Goal: Information Seeking & Learning: Learn about a topic

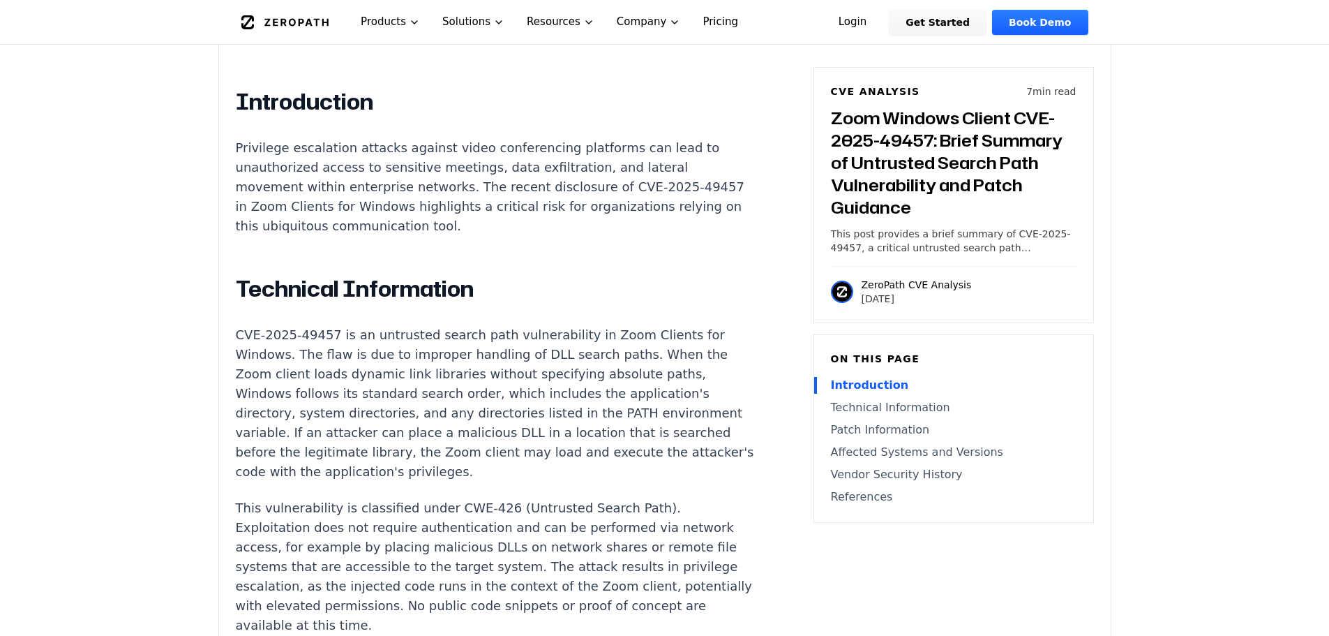
scroll to position [977, 0]
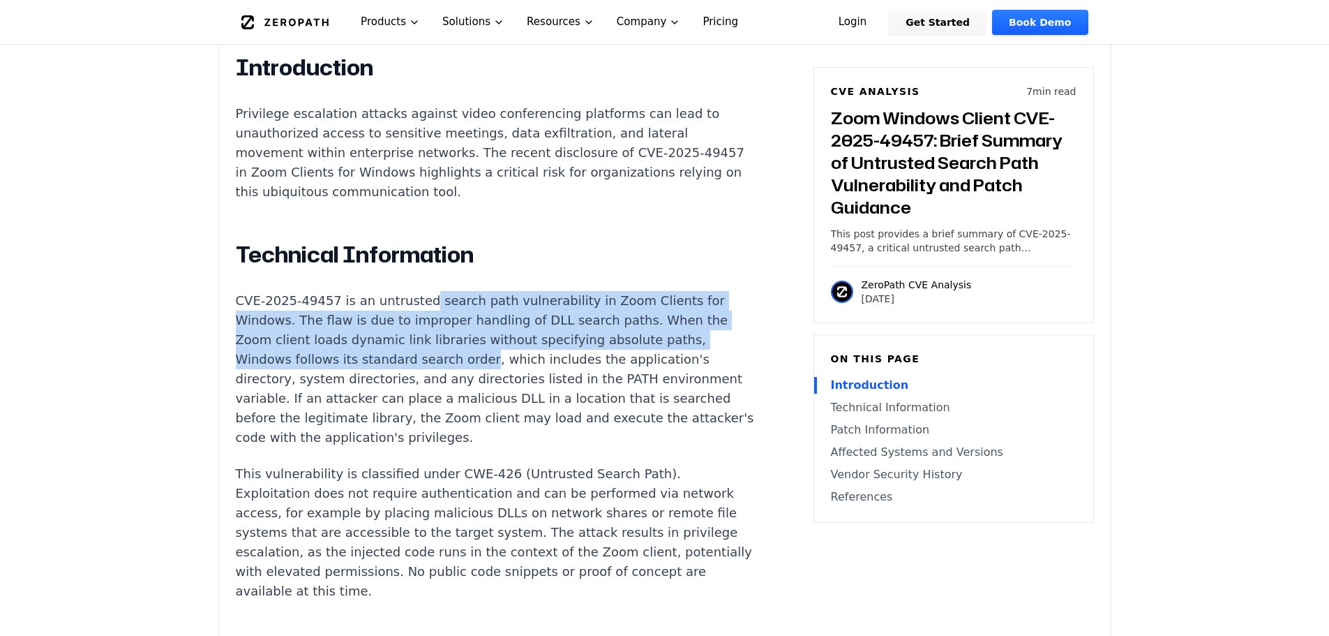
drag, startPoint x: 414, startPoint y: 268, endPoint x: 514, endPoint y: 337, distance: 121.4
click at [512, 336] on p "CVE-2025-49457 is an untrusted search path vulnerability in Zoom Clients for Wi…" at bounding box center [495, 369] width 519 height 156
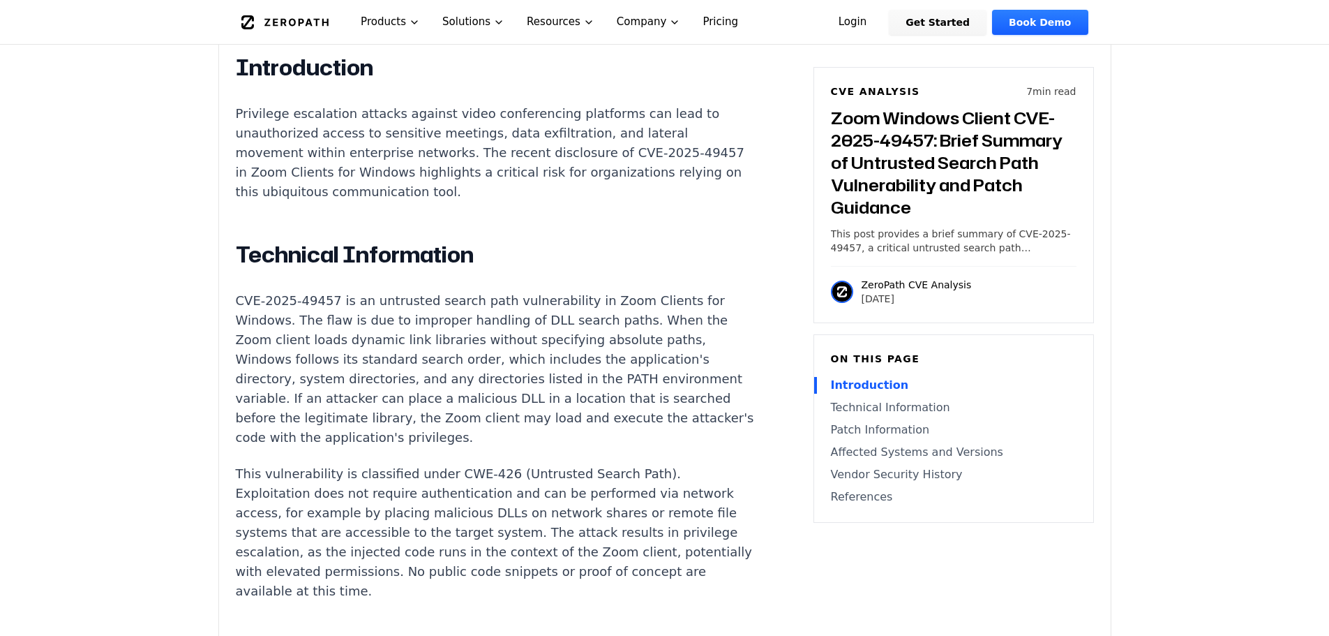
click at [516, 338] on p "CVE-2025-49457 is an untrusted search path vulnerability in Zoom Clients for Wi…" at bounding box center [495, 369] width 519 height 156
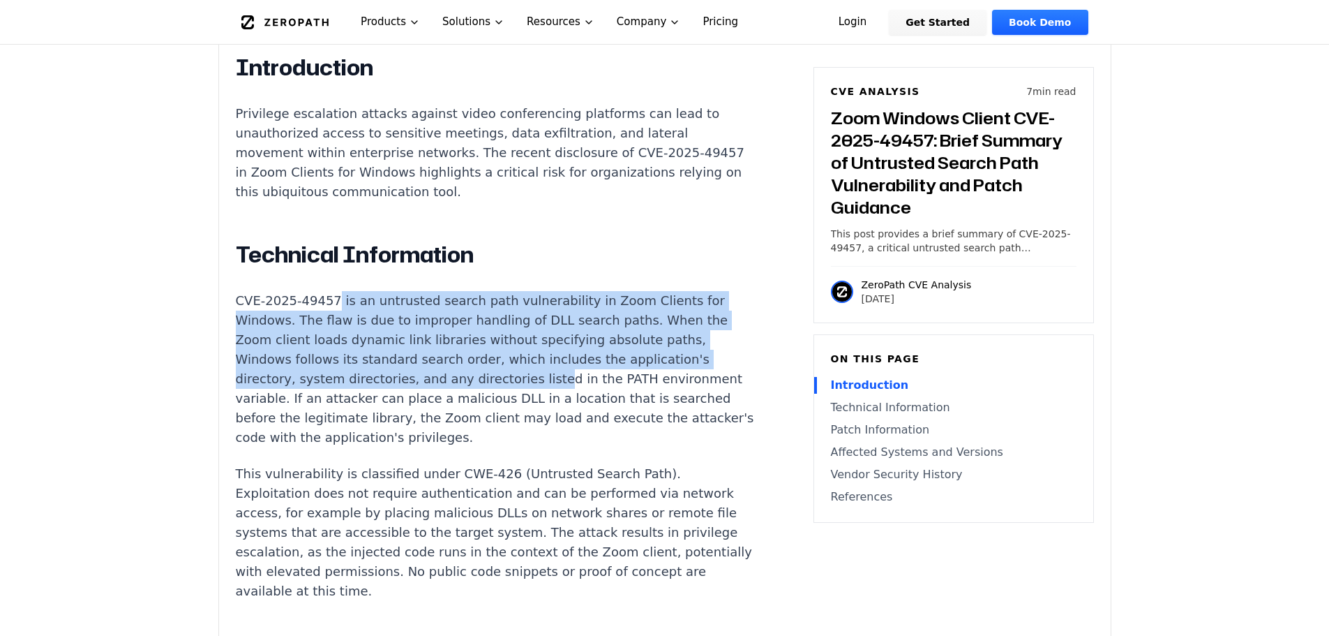
drag, startPoint x: 528, startPoint y: 345, endPoint x: 314, endPoint y: 264, distance: 228.7
click at [317, 291] on p "CVE-2025-49457 is an untrusted search path vulnerability in Zoom Clients for Wi…" at bounding box center [495, 369] width 519 height 156
click at [313, 291] on p "CVE-2025-49457 is an untrusted search path vulnerability in Zoom Clients for Wi…" at bounding box center [495, 369] width 519 height 156
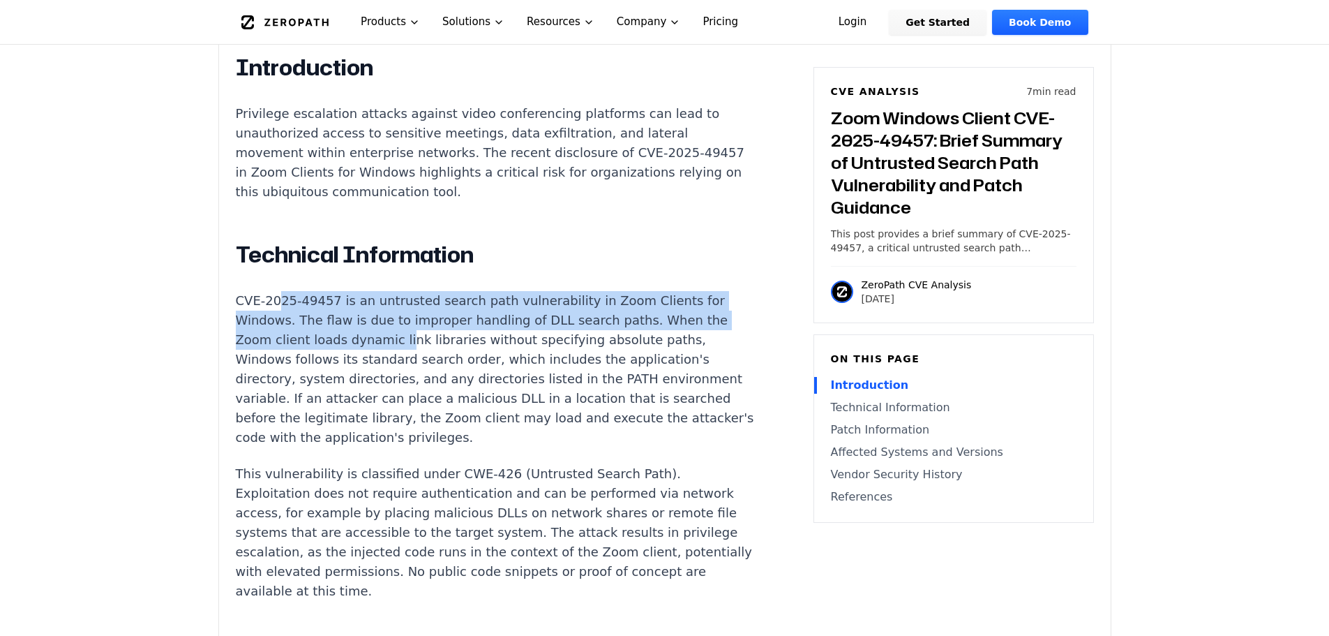
drag, startPoint x: 276, startPoint y: 264, endPoint x: 424, endPoint y: 321, distance: 158.6
click at [416, 319] on p "CVE-2025-49457 is an untrusted search path vulnerability in Zoom Clients for Wi…" at bounding box center [495, 369] width 519 height 156
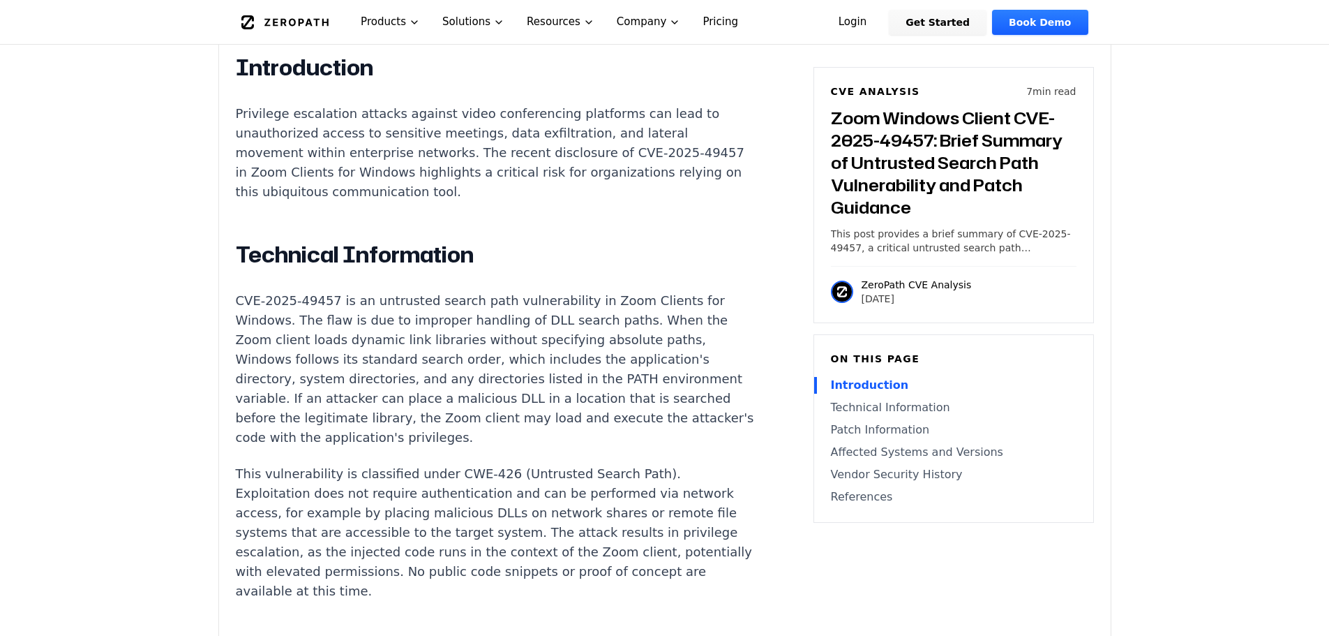
click at [427, 322] on p "CVE-2025-49457 is an untrusted search path vulnerability in Zoom Clients for Wi…" at bounding box center [495, 369] width 519 height 156
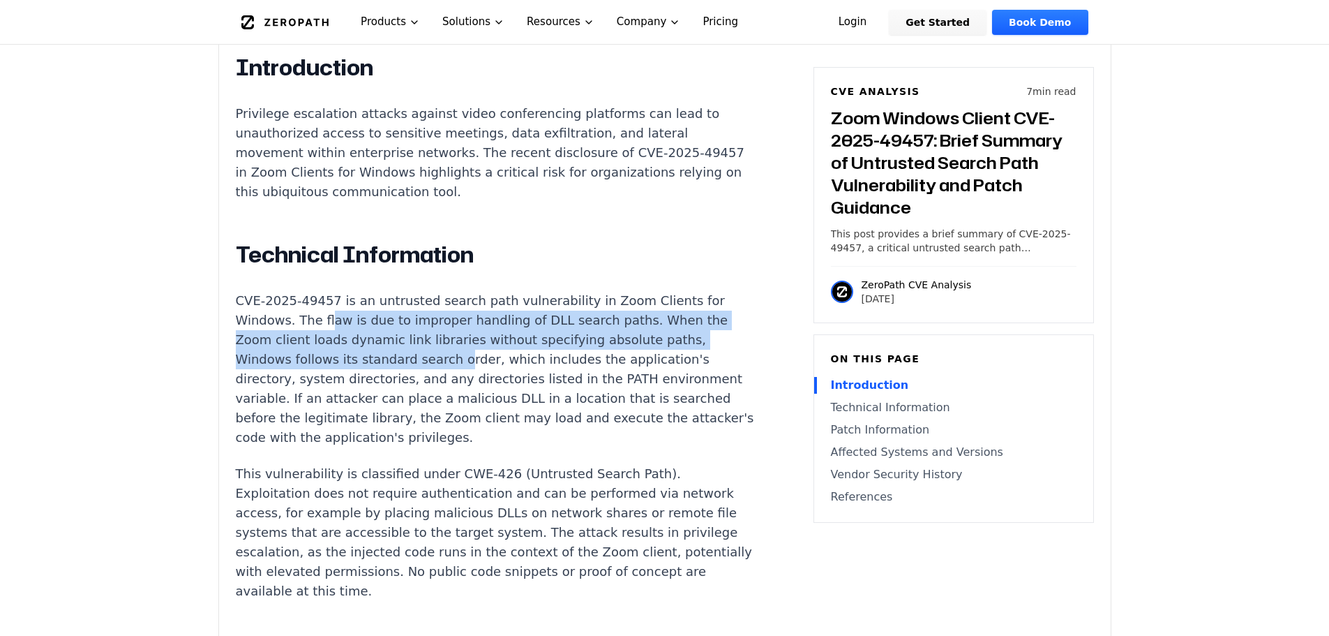
drag, startPoint x: 445, startPoint y: 331, endPoint x: 309, endPoint y: 268, distance: 150.1
click at [310, 291] on p "CVE-2025-49457 is an untrusted search path vulnerability in Zoom Clients for Wi…" at bounding box center [495, 369] width 519 height 156
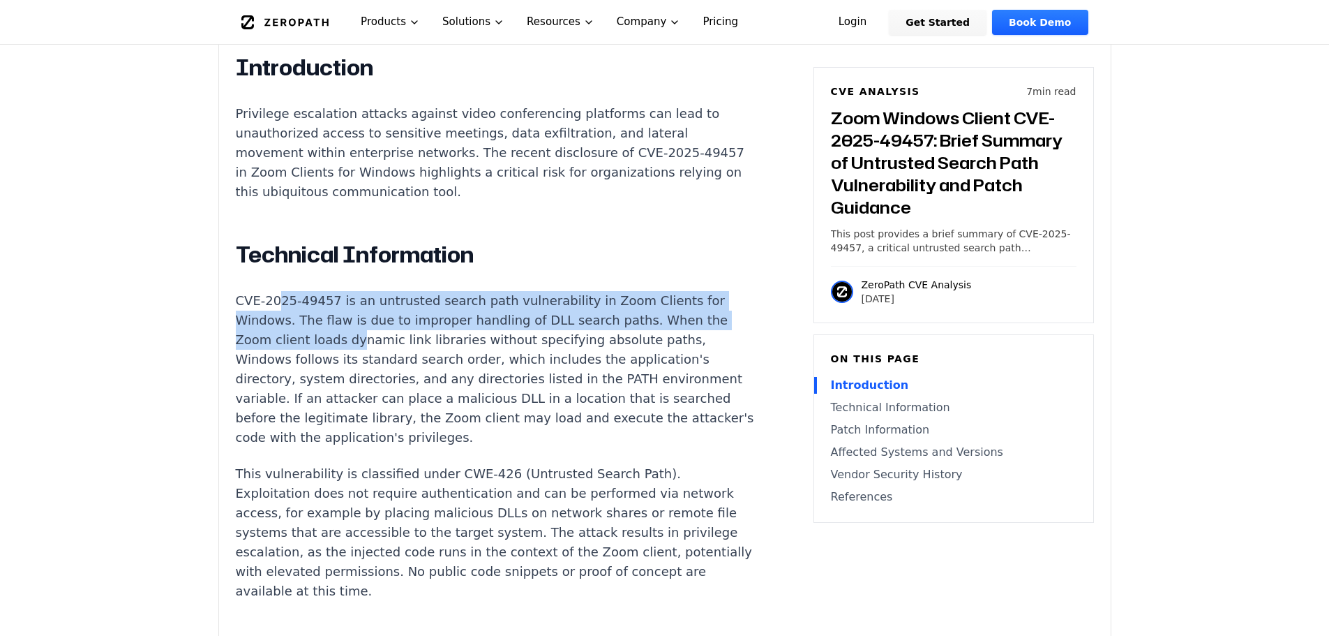
drag, startPoint x: 275, startPoint y: 264, endPoint x: 442, endPoint y: 331, distance: 180.0
click at [442, 331] on p "CVE-2025-49457 is an untrusted search path vulnerability in Zoom Clients for Wi…" at bounding box center [495, 369] width 519 height 156
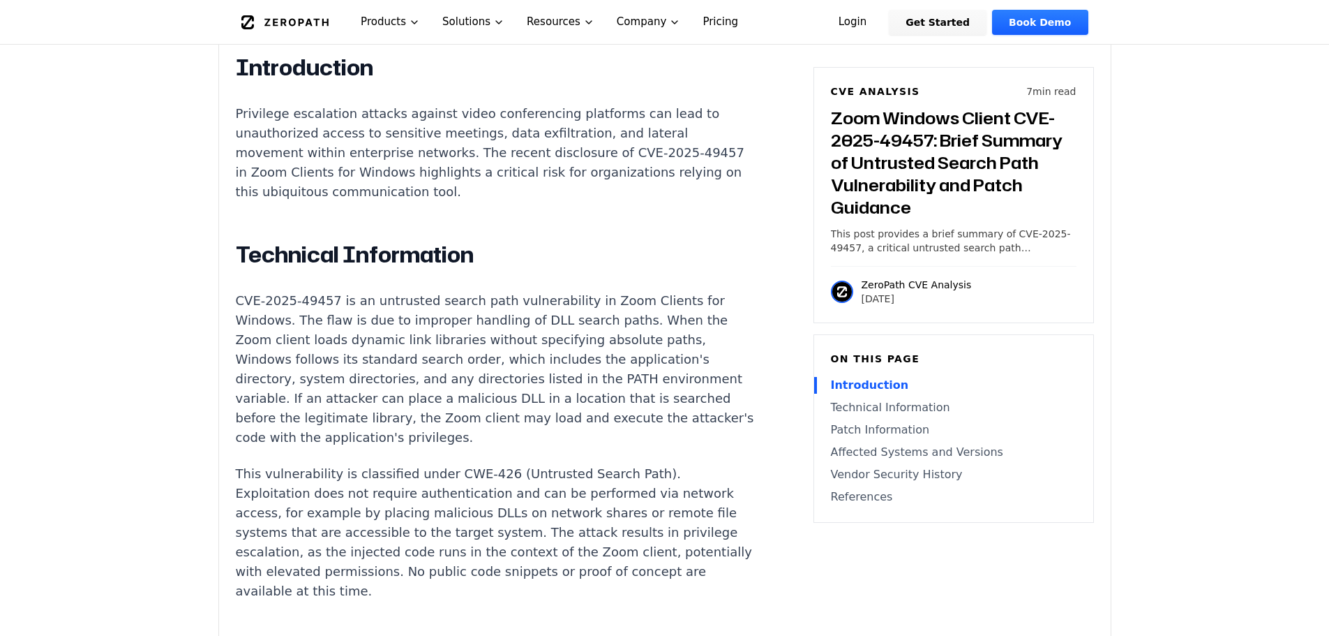
click at [452, 334] on p "CVE-2025-49457 is an untrusted search path vulnerability in Zoom Clients for Wi…" at bounding box center [495, 369] width 519 height 156
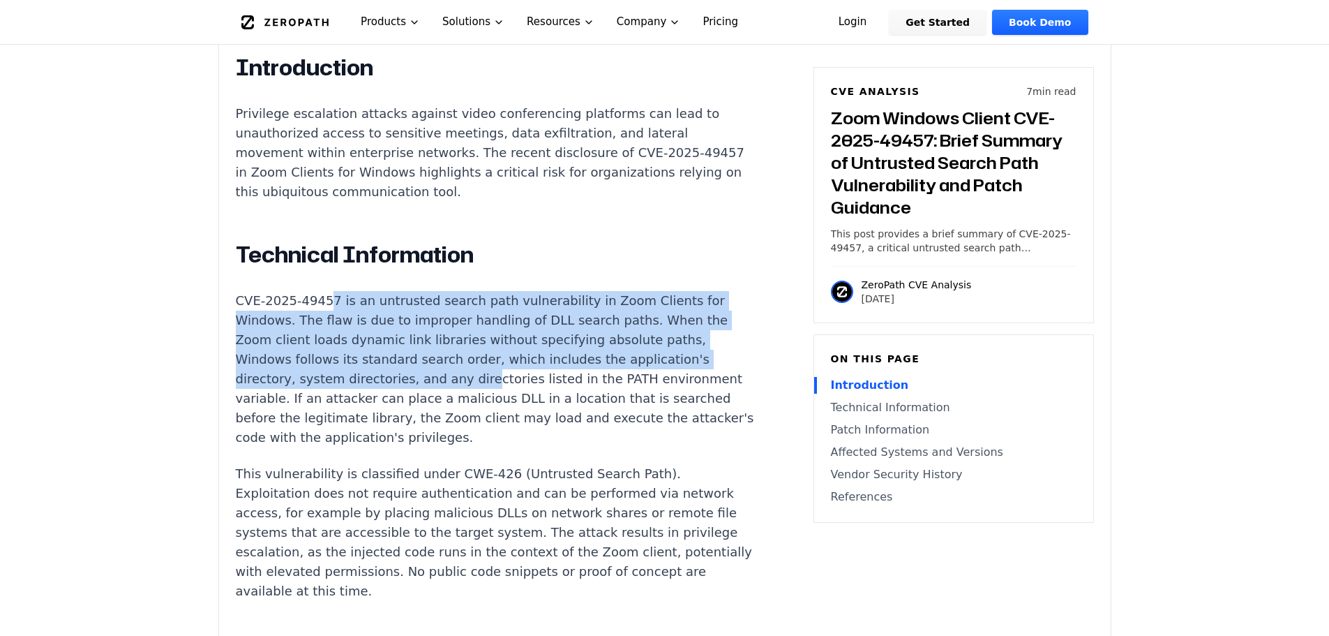
drag, startPoint x: 468, startPoint y: 343, endPoint x: 320, endPoint y: 270, distance: 165.7
click at [320, 291] on p "CVE-2025-49457 is an untrusted search path vulnerability in Zoom Clients for Wi…" at bounding box center [495, 369] width 519 height 156
drag, startPoint x: 270, startPoint y: 259, endPoint x: 434, endPoint y: 334, distance: 180.2
click at [431, 333] on p "CVE-2025-49457 is an untrusted search path vulnerability in Zoom Clients for Wi…" at bounding box center [495, 369] width 519 height 156
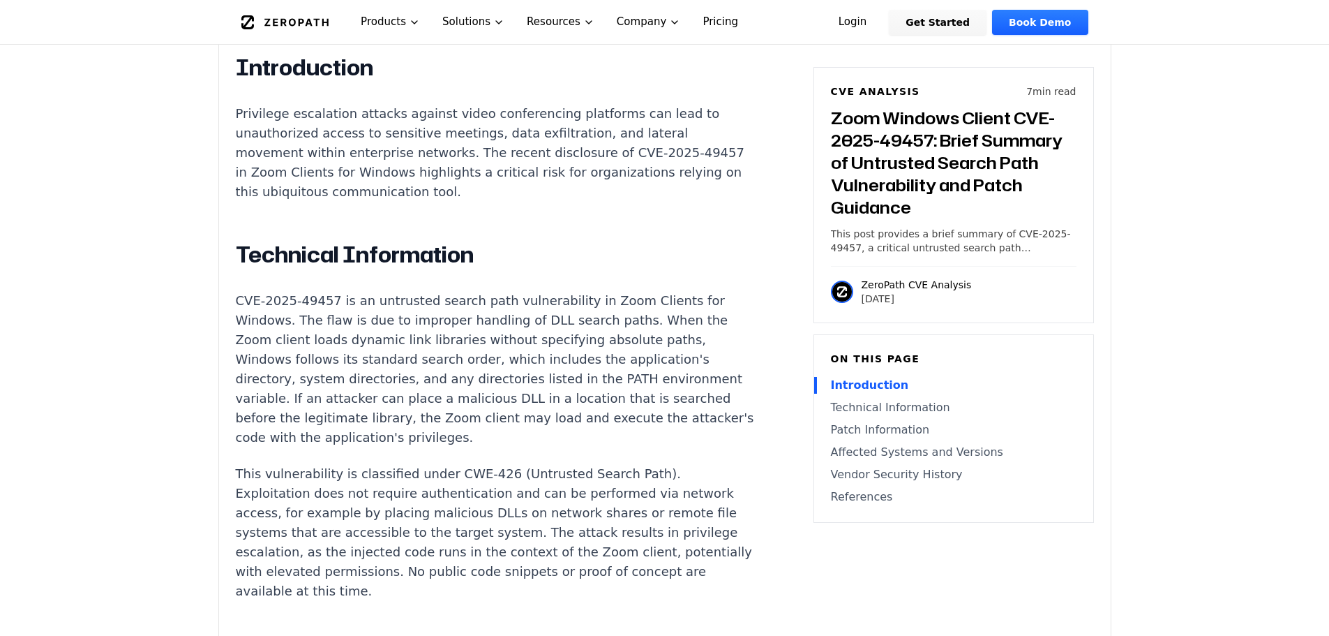
click at [435, 334] on p "CVE-2025-49457 is an untrusted search path vulnerability in Zoom Clients for Wi…" at bounding box center [495, 369] width 519 height 156
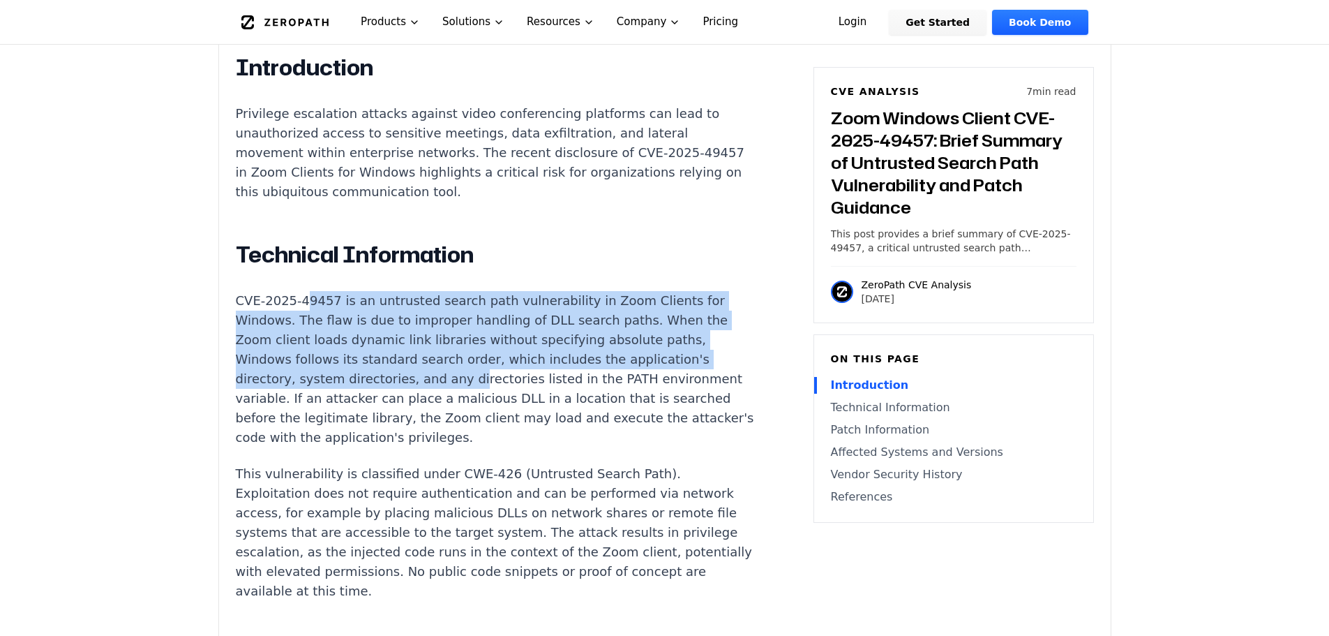
drag, startPoint x: 456, startPoint y: 348, endPoint x: 300, endPoint y: 268, distance: 175.1
click at [300, 291] on p "CVE-2025-49457 is an untrusted search path vulnerability in Zoom Clients for Wi…" at bounding box center [495, 369] width 519 height 156
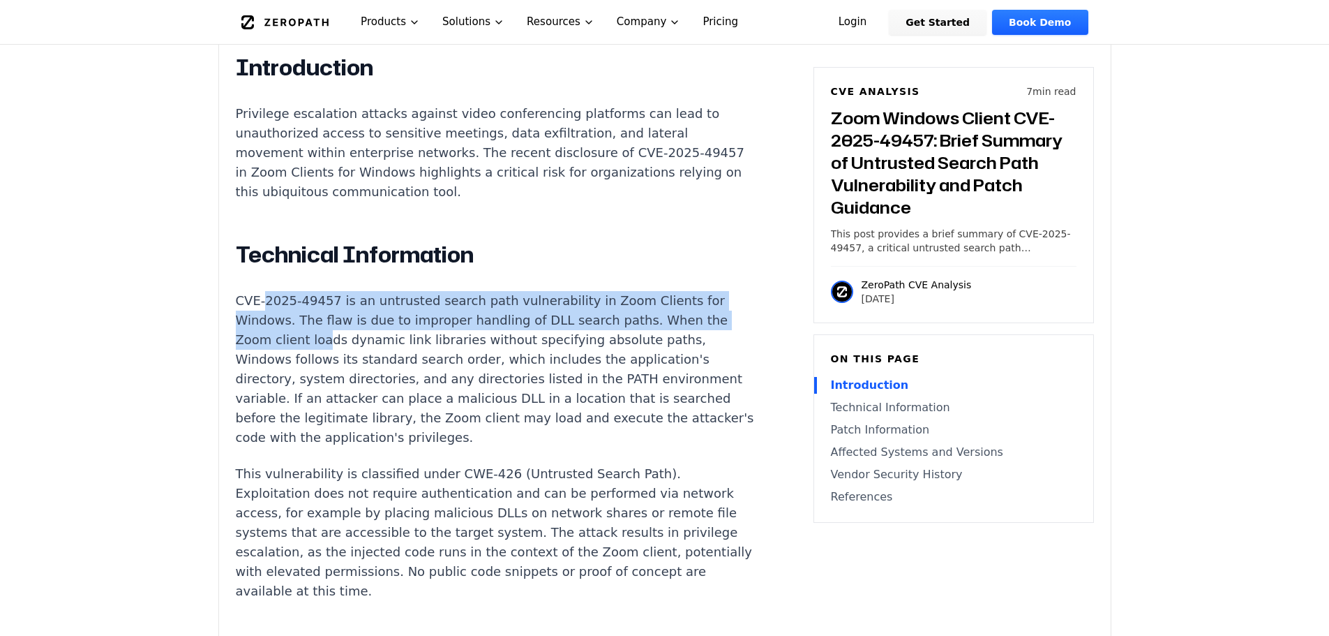
drag, startPoint x: 262, startPoint y: 265, endPoint x: 348, endPoint y: 326, distance: 105.7
click at [348, 326] on p "CVE-2025-49457 is an untrusted search path vulnerability in Zoom Clients for Wi…" at bounding box center [495, 369] width 519 height 156
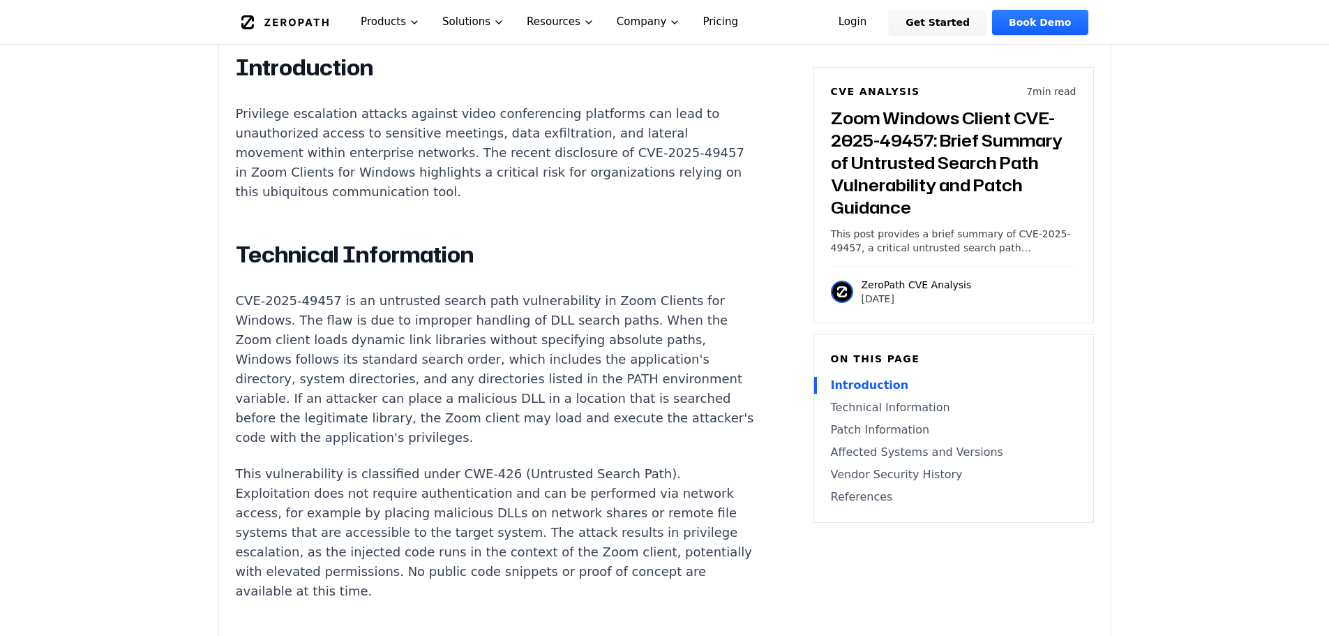
click at [364, 334] on p "CVE-2025-49457 is an untrusted search path vulnerability in Zoom Clients for Wi…" at bounding box center [495, 369] width 519 height 156
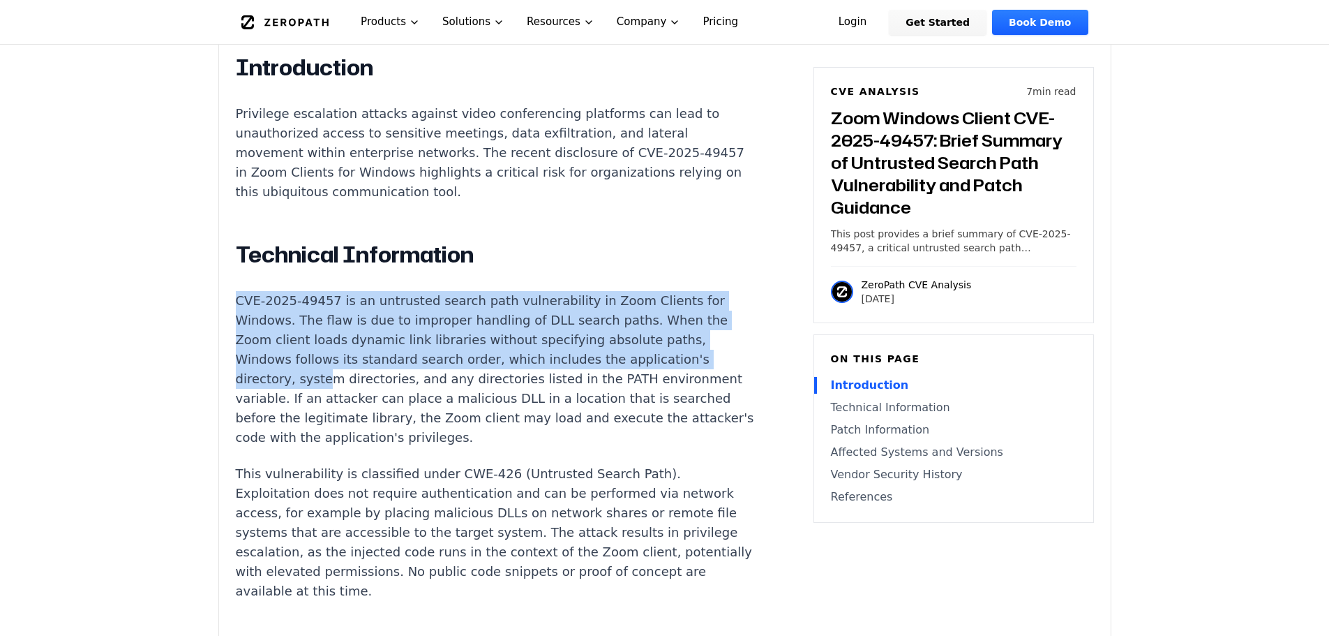
drag, startPoint x: 239, startPoint y: 266, endPoint x: 346, endPoint y: 345, distance: 133.7
click at [334, 339] on p "CVE-2025-49457 is an untrusted search path vulnerability in Zoom Clients for Wi…" at bounding box center [495, 369] width 519 height 156
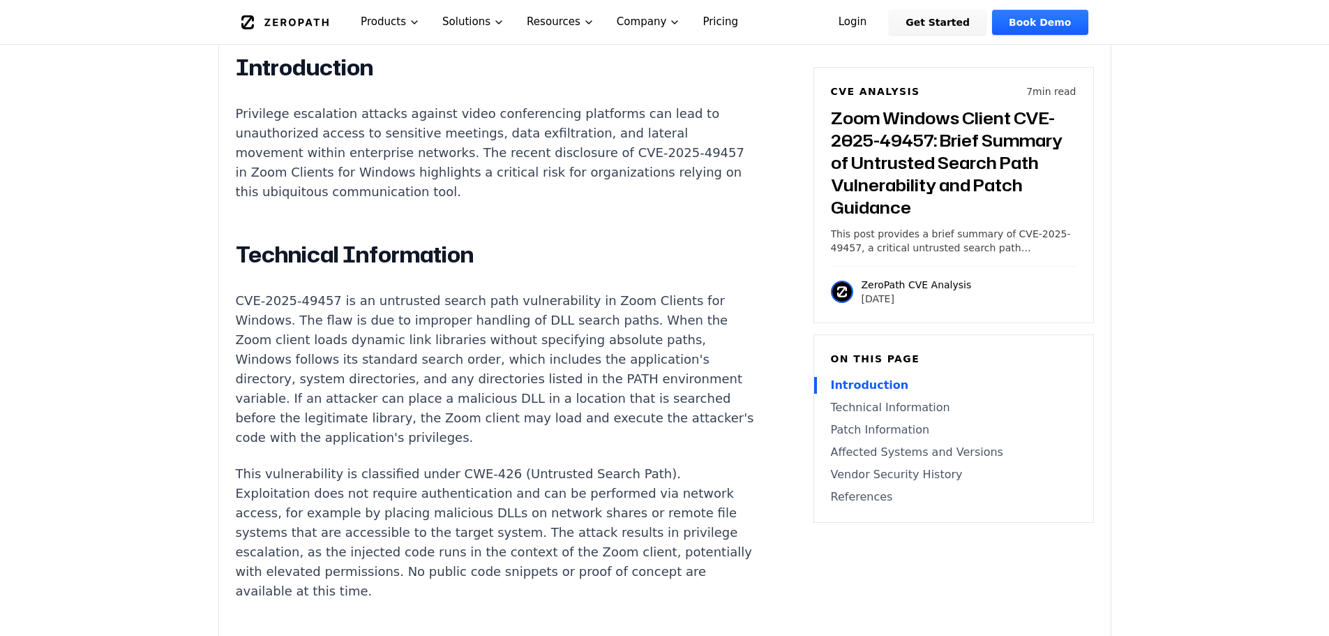
click at [347, 345] on p "CVE-2025-49457 is an untrusted search path vulnerability in Zoom Clients for Wi…" at bounding box center [495, 369] width 519 height 156
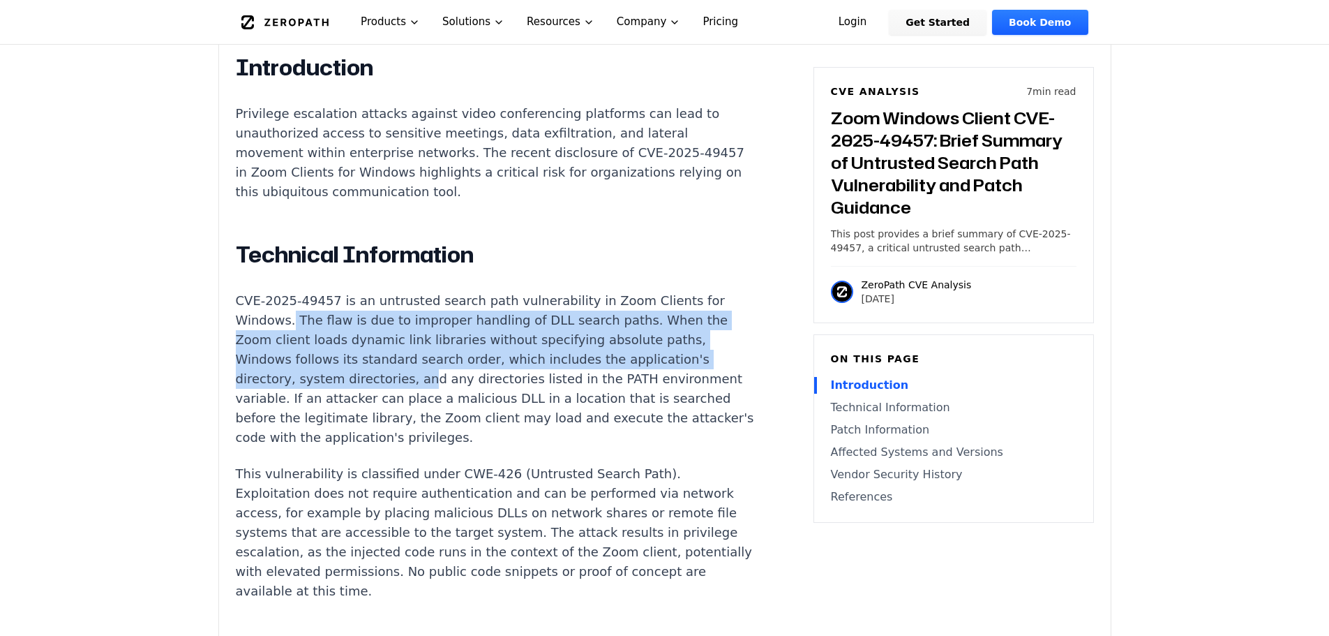
drag, startPoint x: 318, startPoint y: 294, endPoint x: 280, endPoint y: 276, distance: 42.4
click at [280, 291] on p "CVE-2025-49457 is an untrusted search path vulnerability in Zoom Clients for Wi…" at bounding box center [495, 369] width 519 height 156
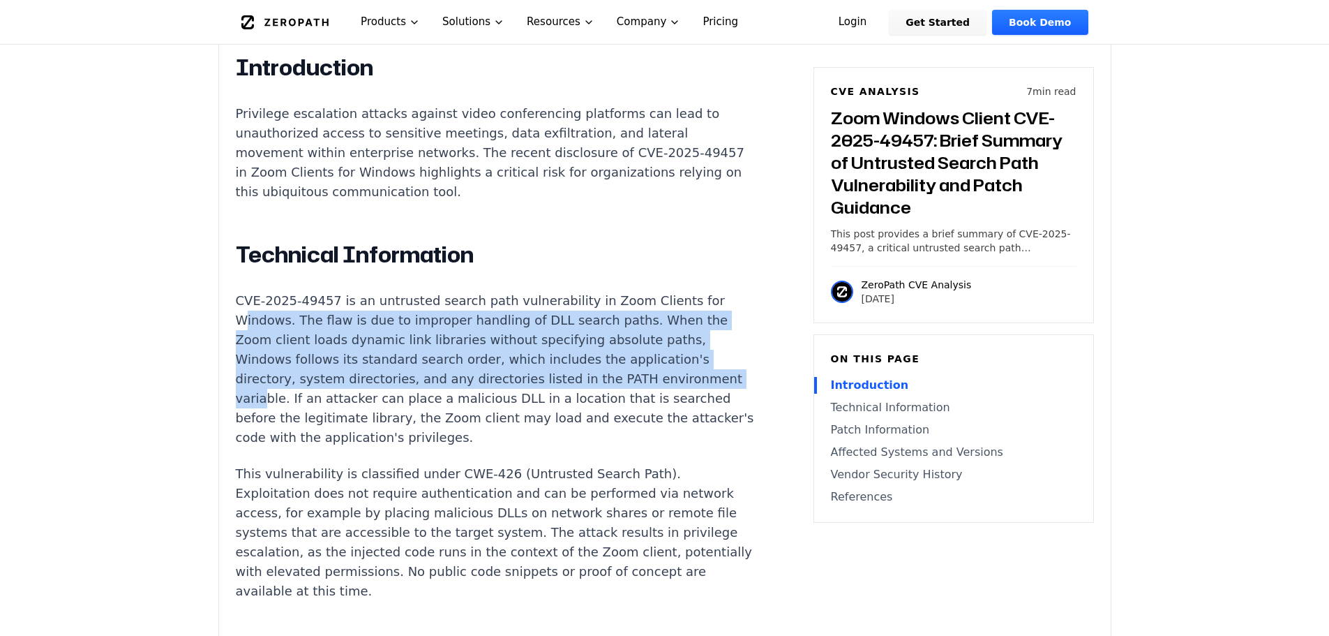
drag, startPoint x: 248, startPoint y: 276, endPoint x: 346, endPoint y: 359, distance: 128.7
click at [346, 359] on p "CVE-2025-49457 is an untrusted search path vulnerability in Zoom Clients for Wi…" at bounding box center [495, 369] width 519 height 156
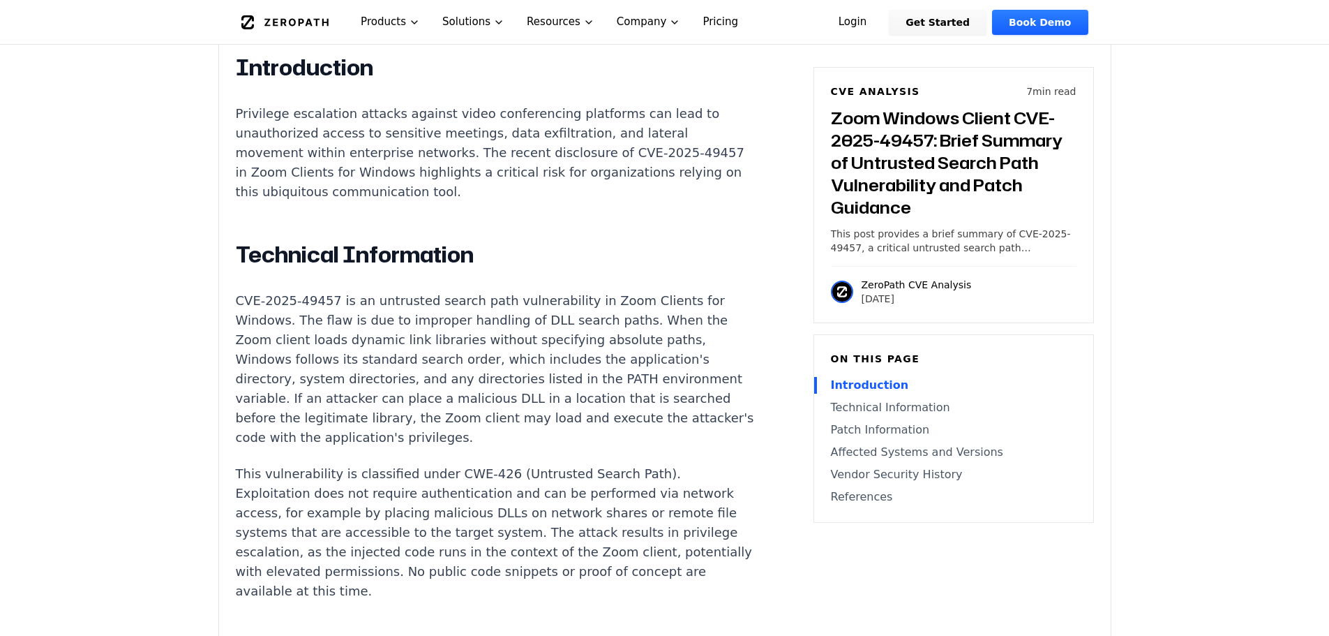
click at [359, 366] on p "CVE-2025-49457 is an untrusted search path vulnerability in Zoom Clients for Wi…" at bounding box center [495, 369] width 519 height 156
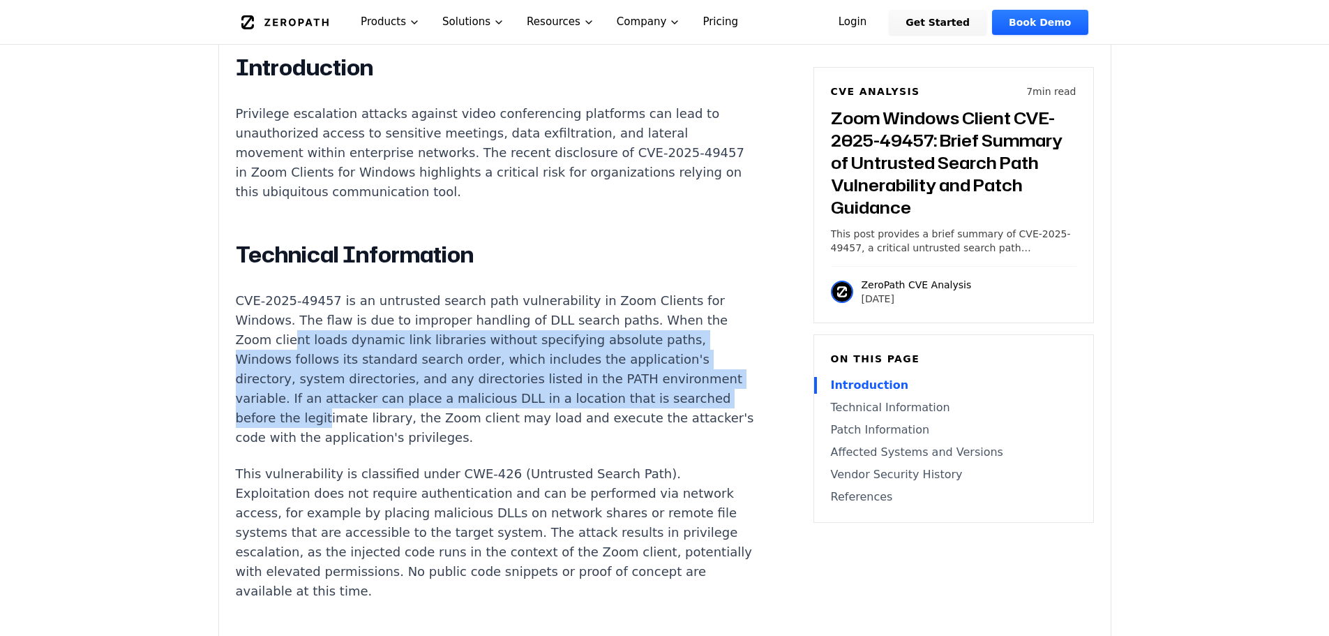
drag, startPoint x: 335, startPoint y: 332, endPoint x: 292, endPoint y: 304, distance: 51.3
click at [292, 304] on p "CVE-2025-49457 is an untrusted search path vulnerability in Zoom Clients for Wi…" at bounding box center [495, 369] width 519 height 156
drag, startPoint x: 279, startPoint y: 300, endPoint x: 383, endPoint y: 377, distance: 129.6
click at [382, 377] on p "CVE-2025-49457 is an untrusted search path vulnerability in Zoom Clients for Wi…" at bounding box center [495, 369] width 519 height 156
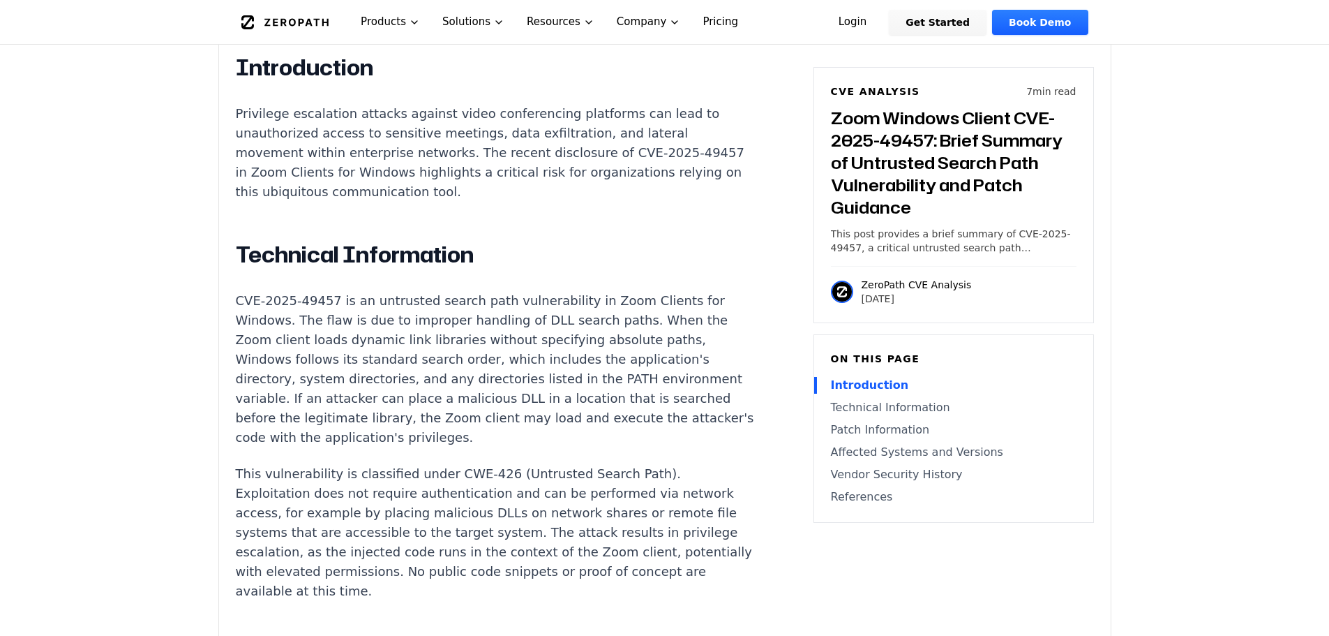
click at [384, 378] on p "CVE-2025-49457 is an untrusted search path vulnerability in Zoom Clients for Wi…" at bounding box center [495, 369] width 519 height 156
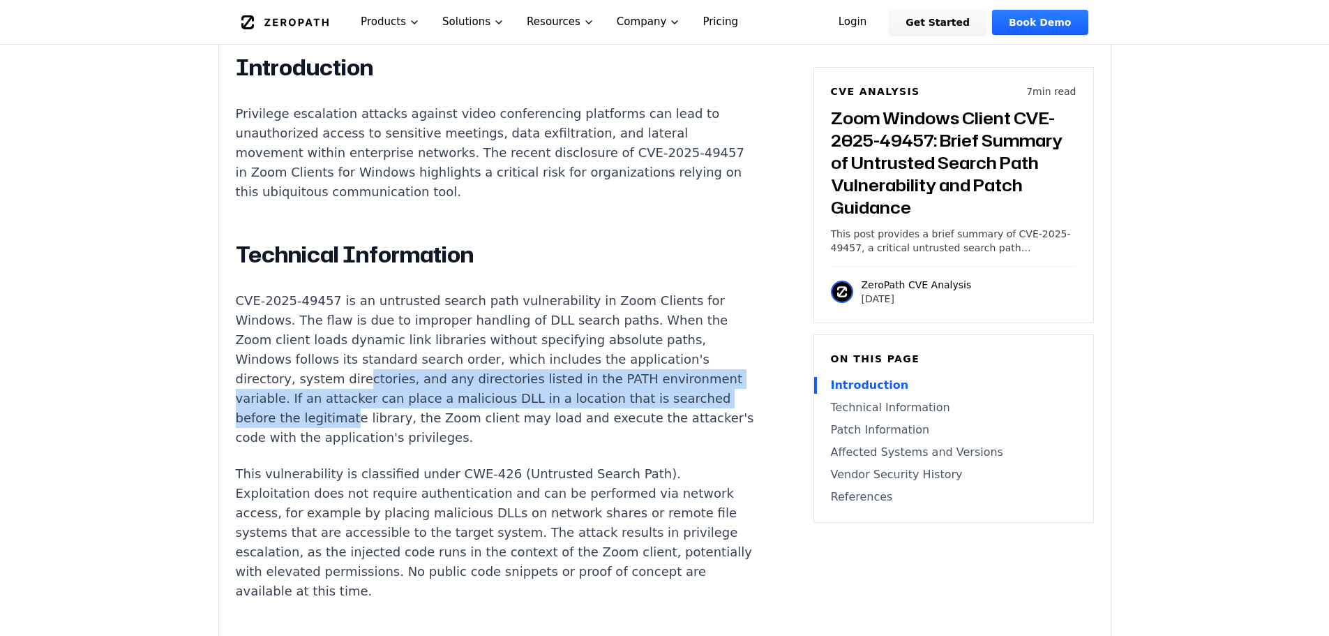
drag, startPoint x: 411, startPoint y: 387, endPoint x: 322, endPoint y: 322, distance: 109.4
click at [323, 323] on p "CVE-2025-49457 is an untrusted search path vulnerability in Zoom Clients for Wi…" at bounding box center [495, 369] width 519 height 156
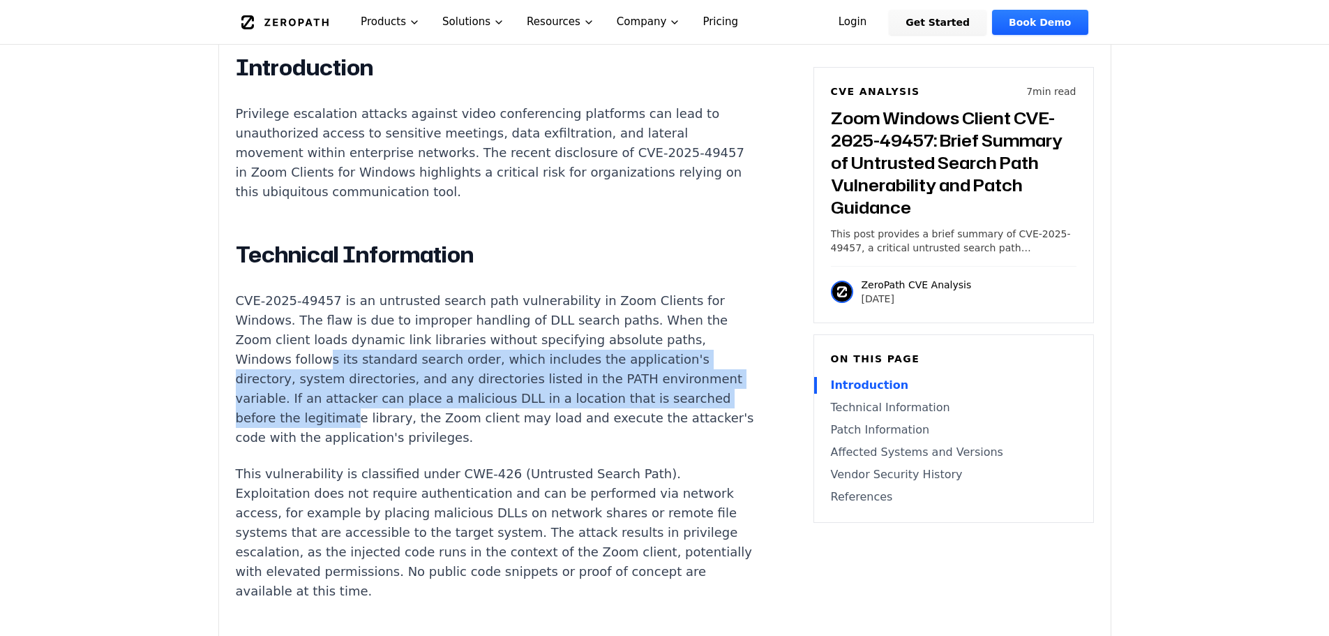
click at [322, 322] on p "CVE-2025-49457 is an untrusted search path vulnerability in Zoom Clients for Wi…" at bounding box center [495, 369] width 519 height 156
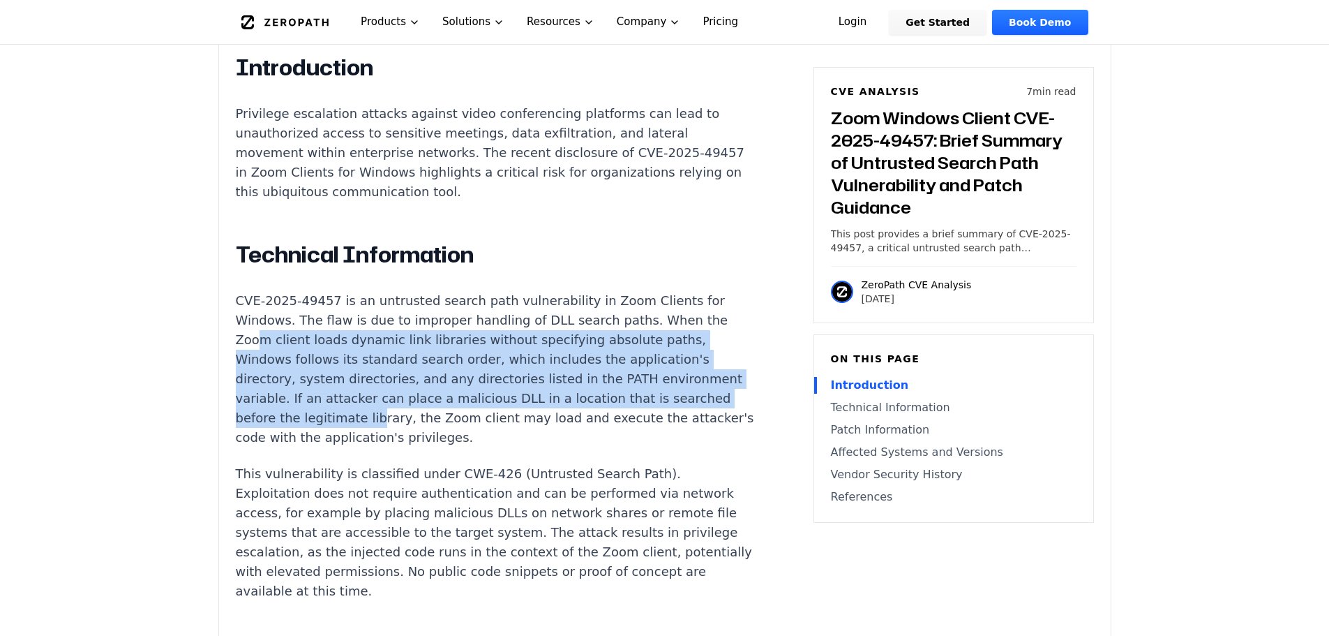
drag, startPoint x: 256, startPoint y: 308, endPoint x: 454, endPoint y: 396, distance: 217.1
click at [441, 392] on p "CVE-2025-49457 is an untrusted search path vulnerability in Zoom Clients for Wi…" at bounding box center [495, 369] width 519 height 156
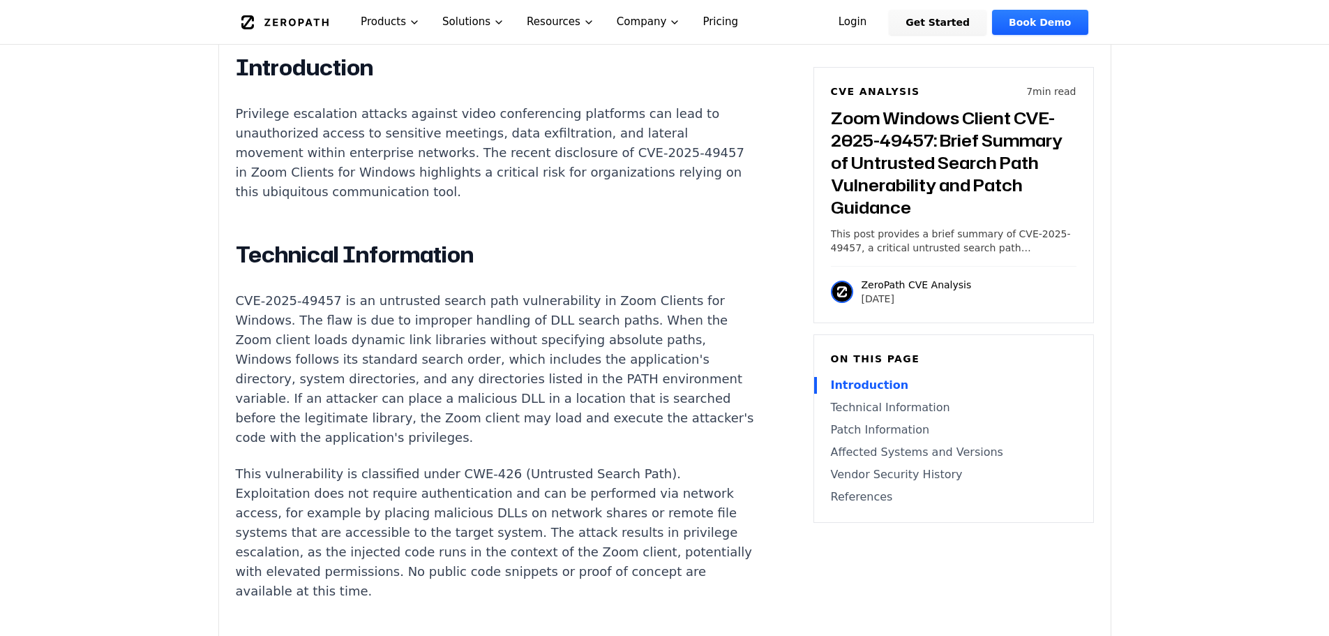
click at [454, 396] on p "CVE-2025-49457 is an untrusted search path vulnerability in Zoom Clients for Wi…" at bounding box center [495, 369] width 519 height 156
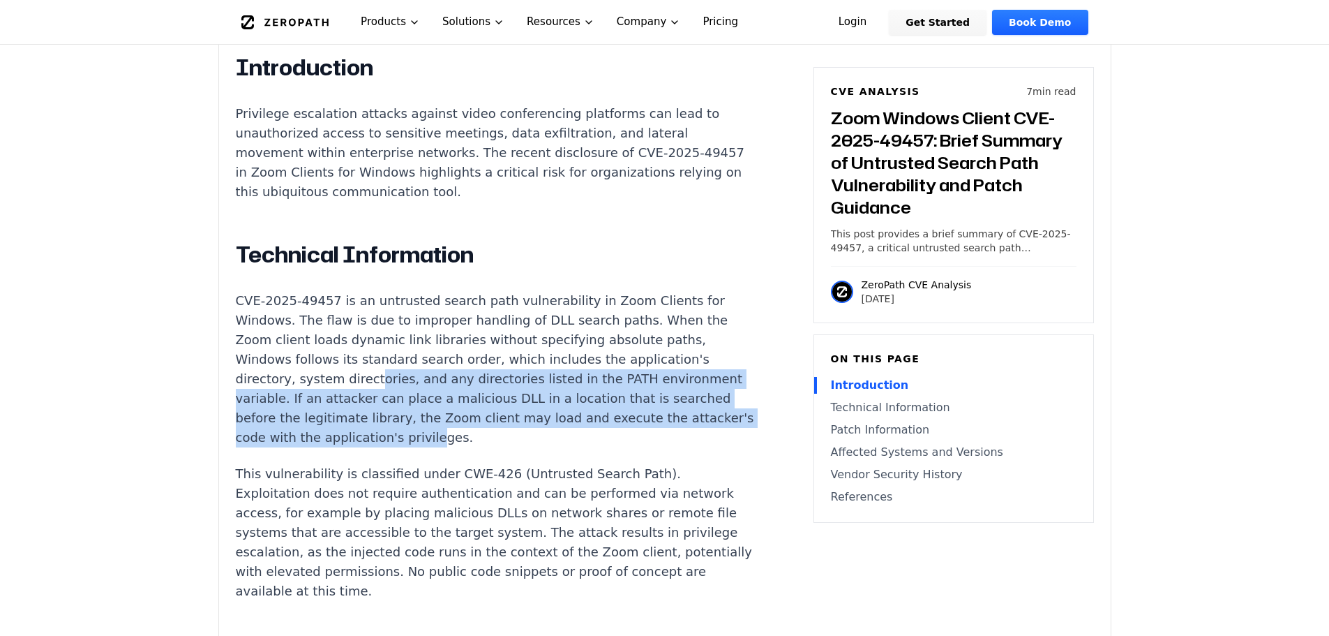
drag, startPoint x: 495, startPoint y: 400, endPoint x: 345, endPoint y: 340, distance: 161.3
click at [345, 340] on p "CVE-2025-49457 is an untrusted search path vulnerability in Zoom Clients for Wi…" at bounding box center [495, 369] width 519 height 156
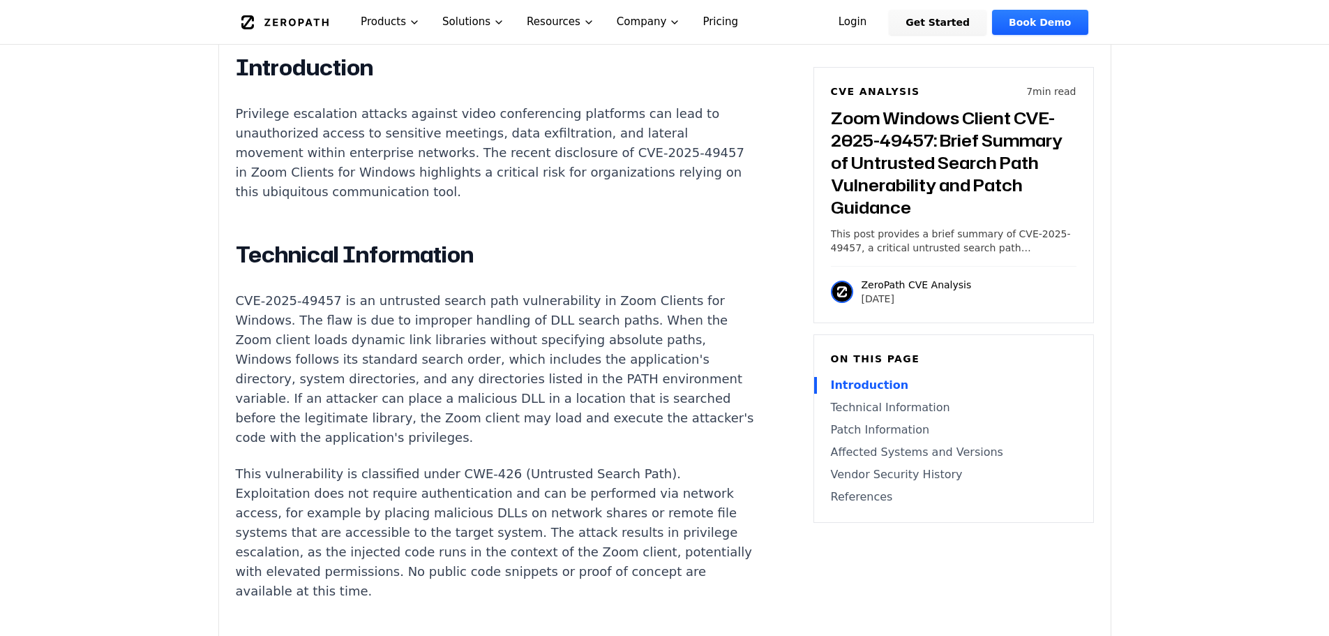
click at [340, 338] on p "CVE-2025-49457 is an untrusted search path vulnerability in Zoom Clients for Wi…" at bounding box center [495, 369] width 519 height 156
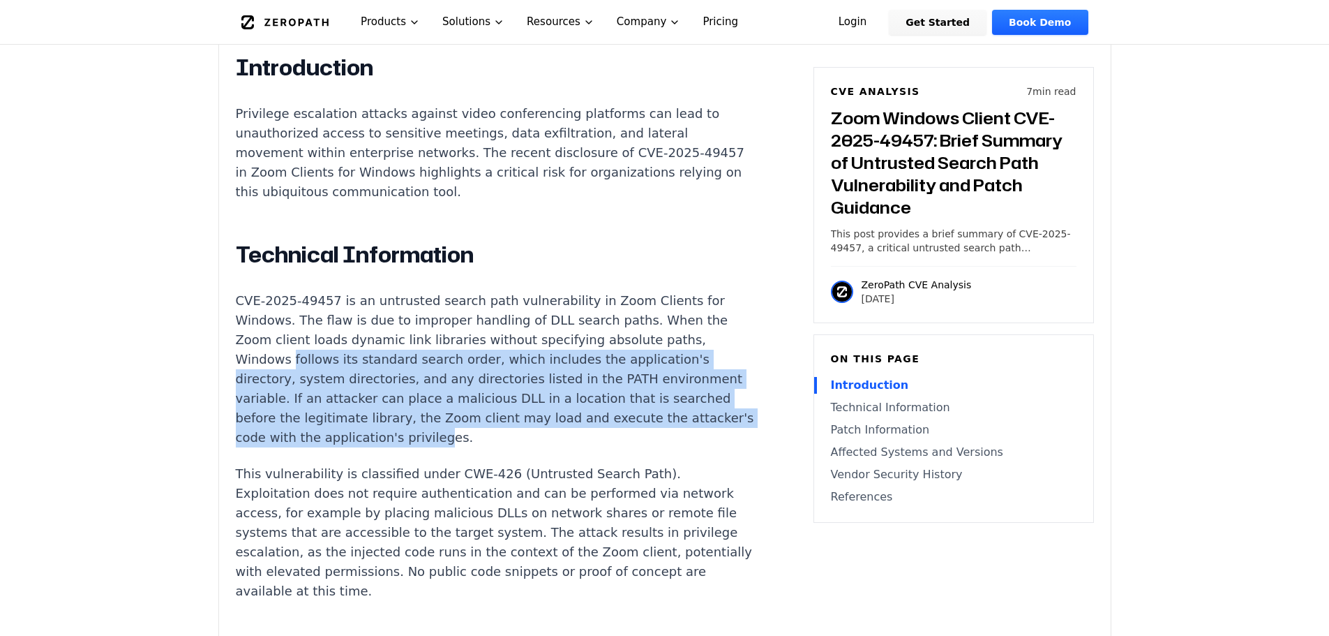
drag, startPoint x: 291, startPoint y: 317, endPoint x: 514, endPoint y: 406, distance: 239.6
click at [514, 406] on p "CVE-2025-49457 is an untrusted search path vulnerability in Zoom Clients for Wi…" at bounding box center [495, 369] width 519 height 156
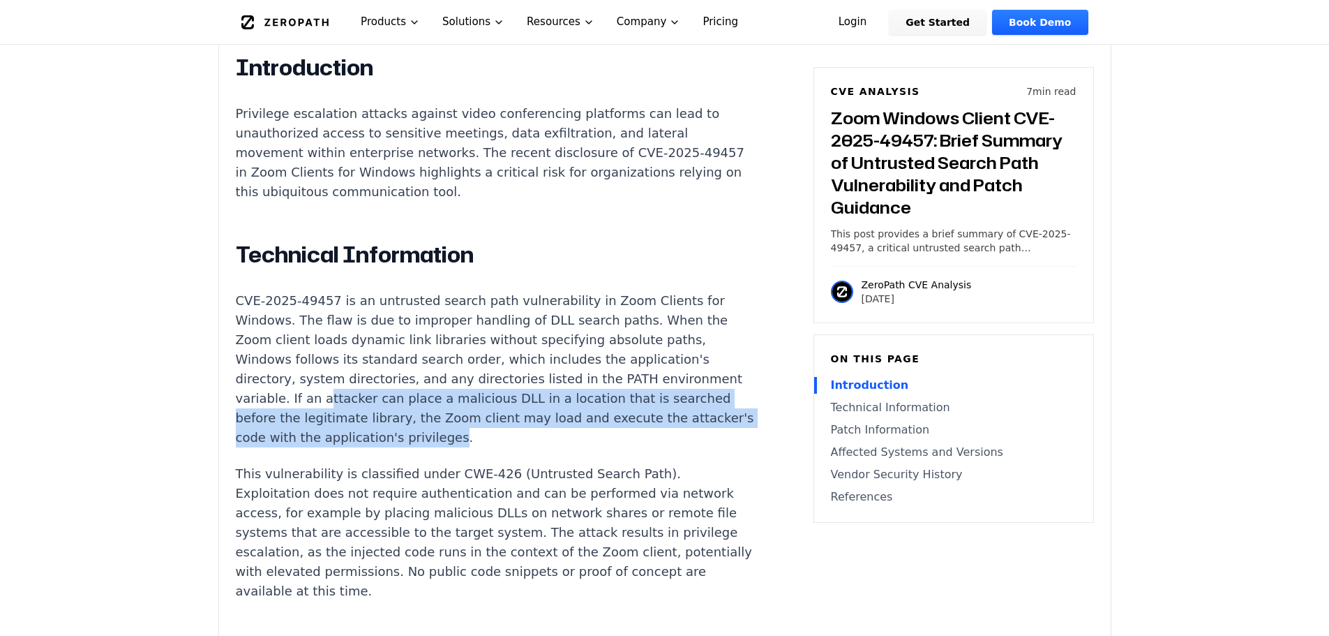
drag, startPoint x: 516, startPoint y: 402, endPoint x: 376, endPoint y: 354, distance: 148.3
click at [377, 354] on p "CVE-2025-49457 is an untrusted search path vulnerability in Zoom Clients for Wi…" at bounding box center [495, 369] width 519 height 156
click at [376, 354] on p "CVE-2025-49457 is an untrusted search path vulnerability in Zoom Clients for Wi…" at bounding box center [495, 369] width 519 height 156
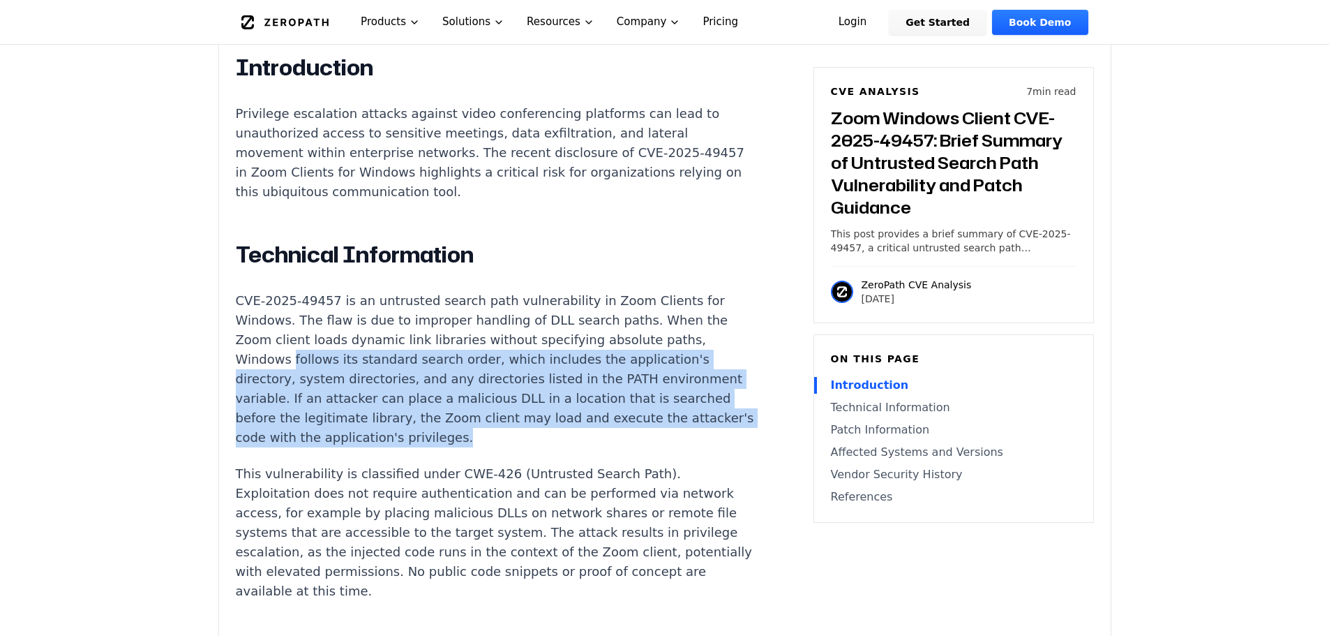
drag, startPoint x: 290, startPoint y: 327, endPoint x: 537, endPoint y: 404, distance: 258.6
click at [537, 404] on p "CVE-2025-49457 is an untrusted search path vulnerability in Zoom Clients for Wi…" at bounding box center [495, 369] width 519 height 156
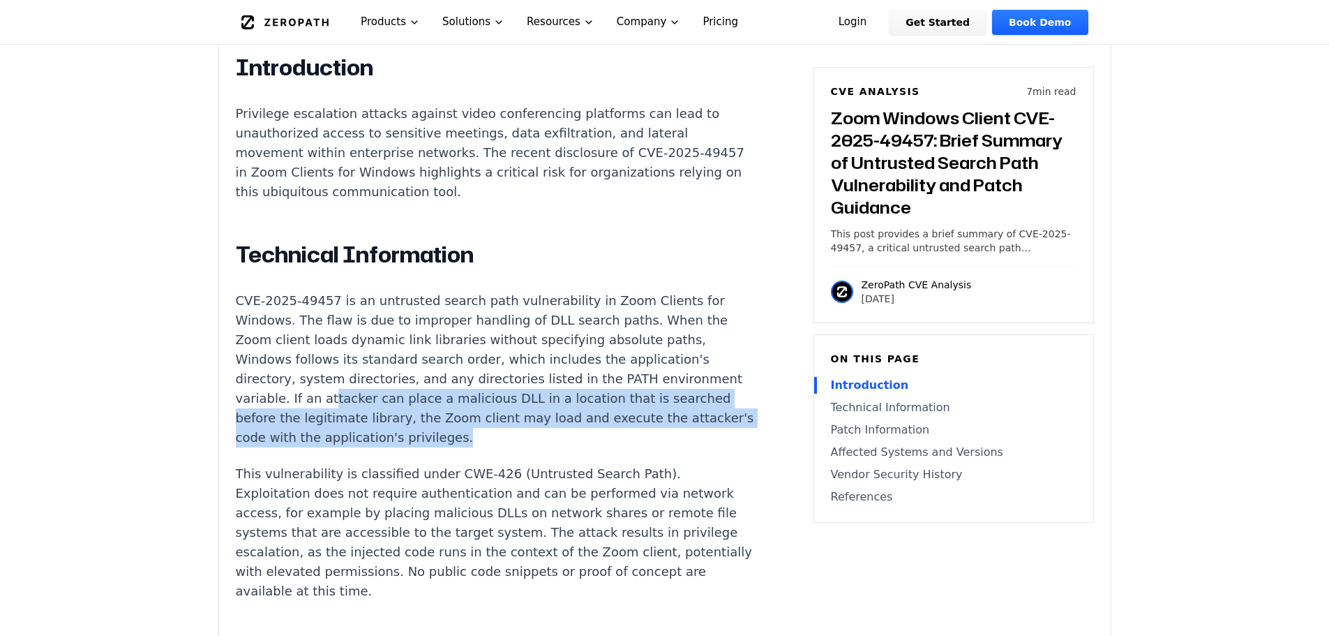
drag, startPoint x: 534, startPoint y: 402, endPoint x: 383, endPoint y: 353, distance: 158.4
click at [383, 353] on p "CVE-2025-49457 is an untrusted search path vulnerability in Zoom Clients for Wi…" at bounding box center [495, 369] width 519 height 156
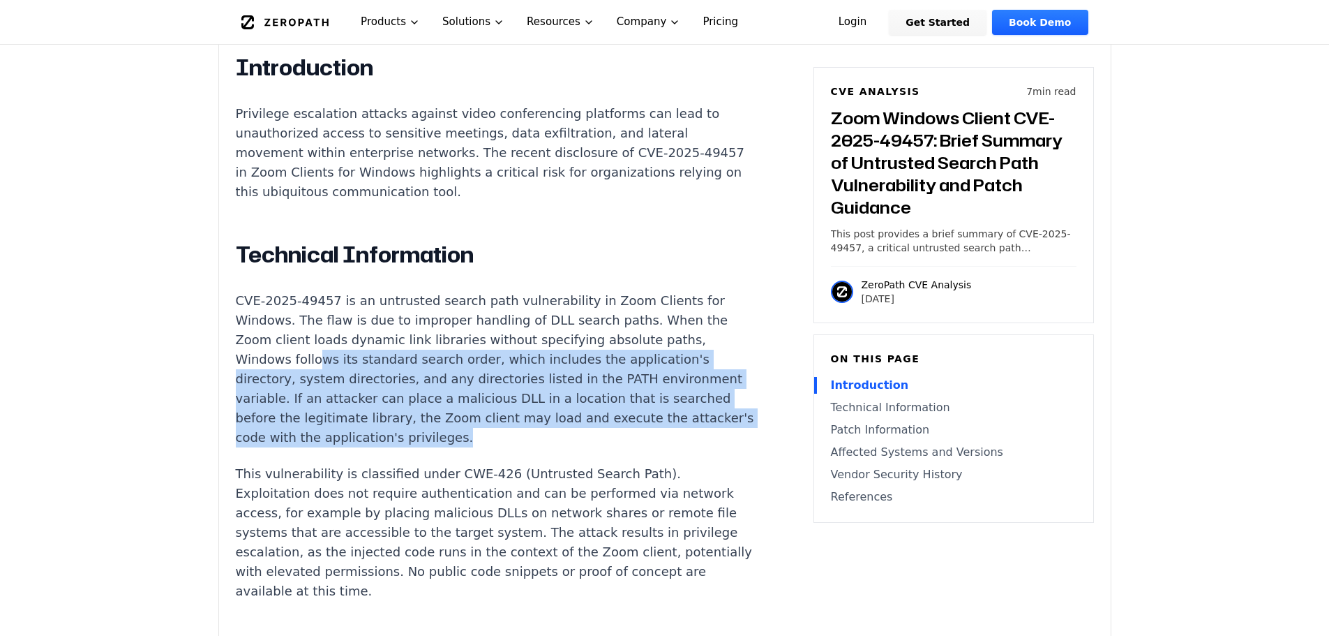
drag, startPoint x: 313, startPoint y: 331, endPoint x: 537, endPoint y: 400, distance: 234.4
click at [537, 400] on p "CVE-2025-49457 is an untrusted search path vulnerability in Zoom Clients for Wi…" at bounding box center [495, 369] width 519 height 156
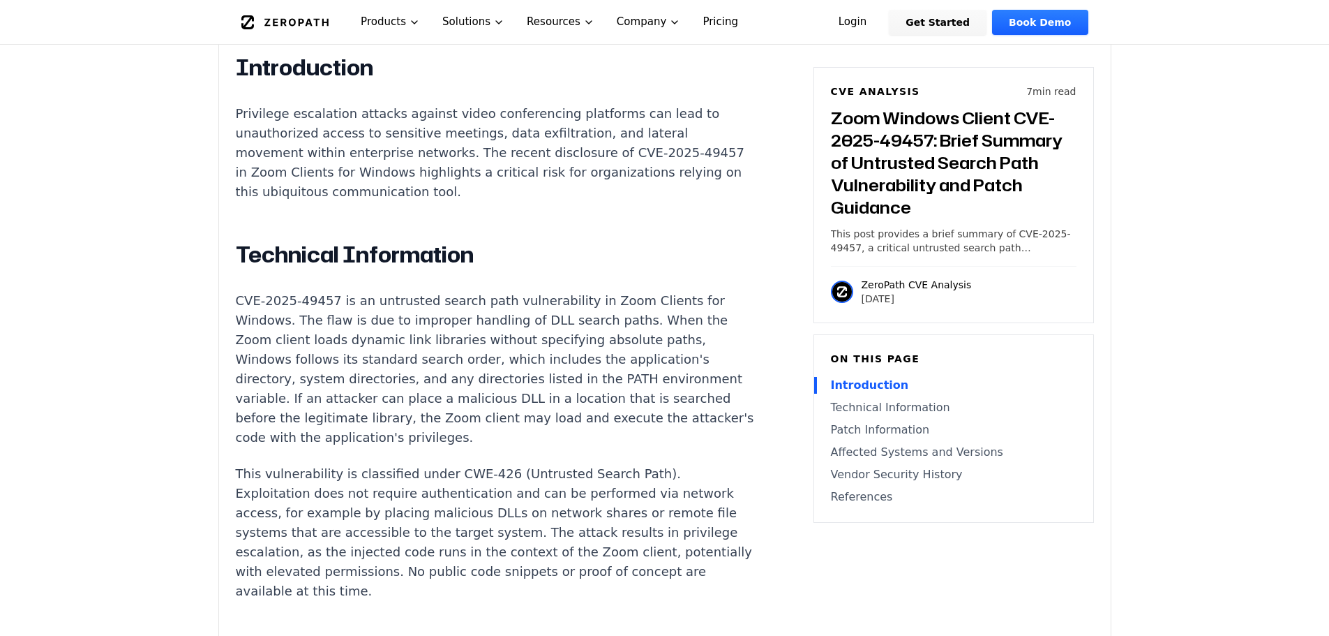
click at [537, 400] on p "CVE-2025-49457 is an untrusted search path vulnerability in Zoom Clients for Wi…" at bounding box center [495, 369] width 519 height 156
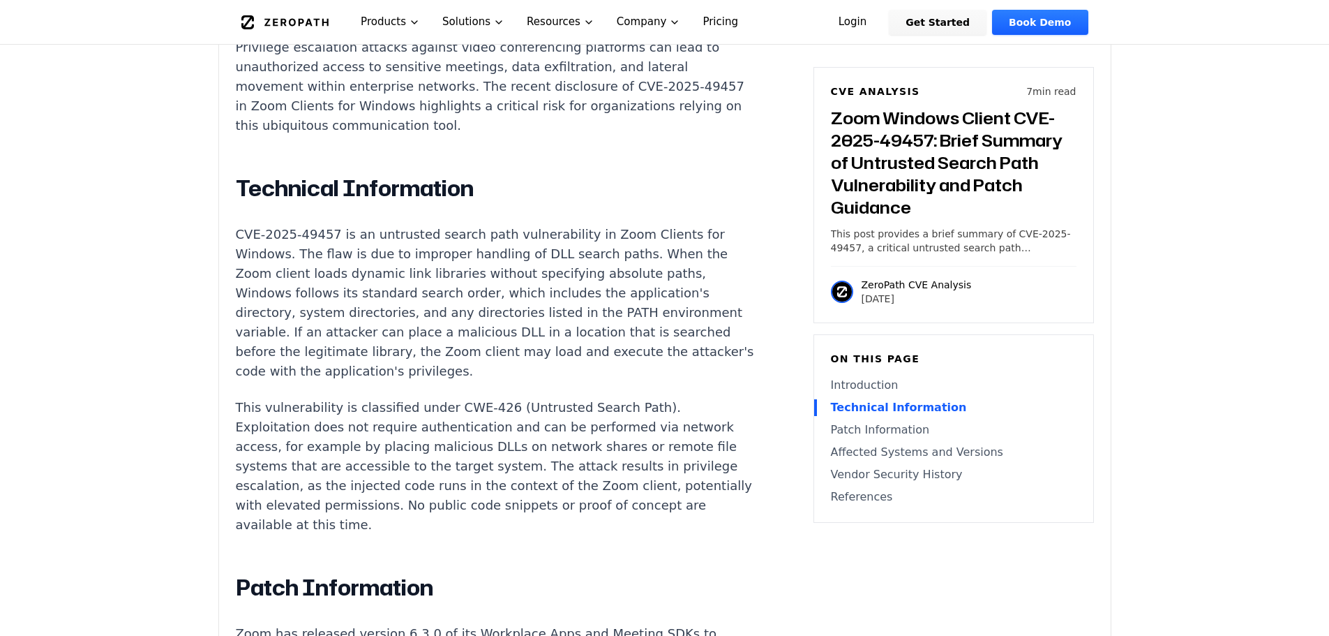
scroll to position [1047, 0]
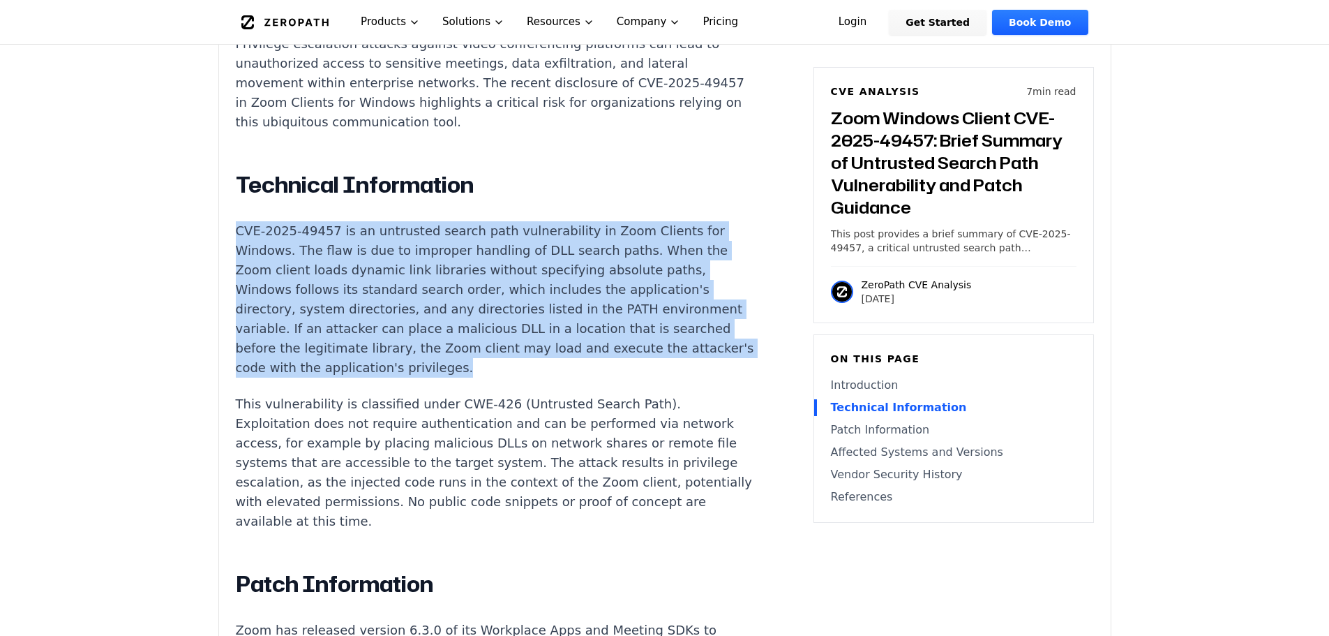
drag, startPoint x: 237, startPoint y: 193, endPoint x: 521, endPoint y: 338, distance: 318.0
click at [521, 338] on p "CVE-2025-49457 is an untrusted search path vulnerability in Zoom Clients for Wi…" at bounding box center [495, 299] width 519 height 156
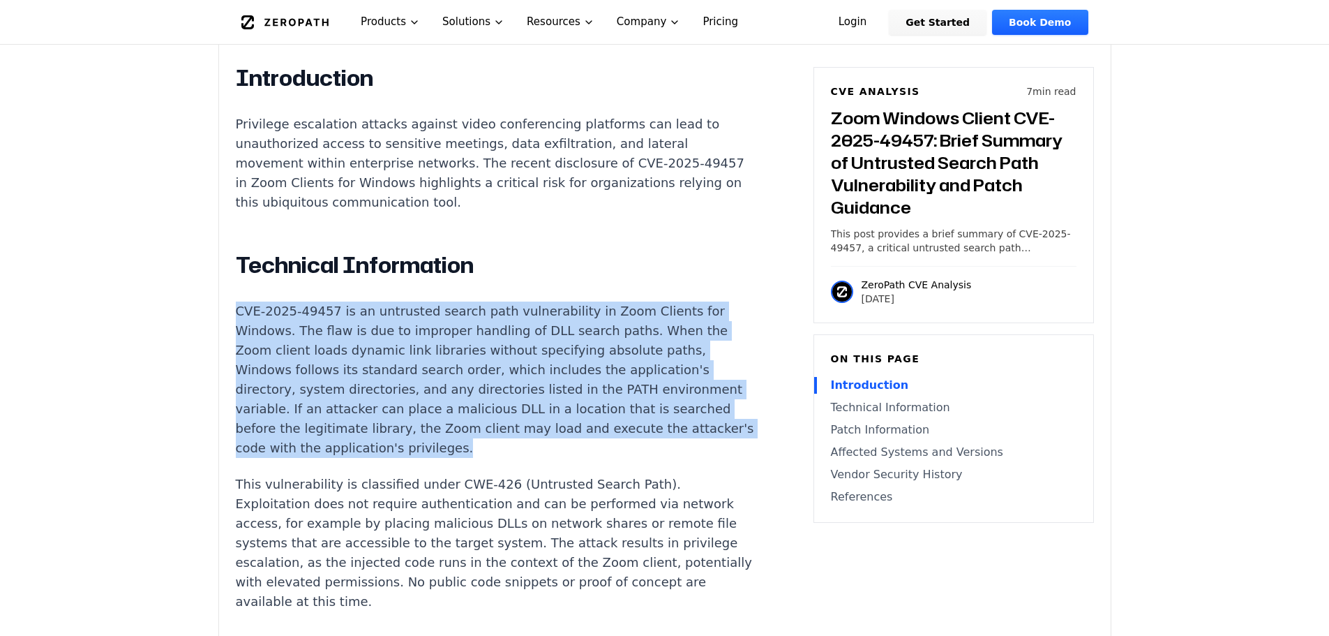
scroll to position [977, 0]
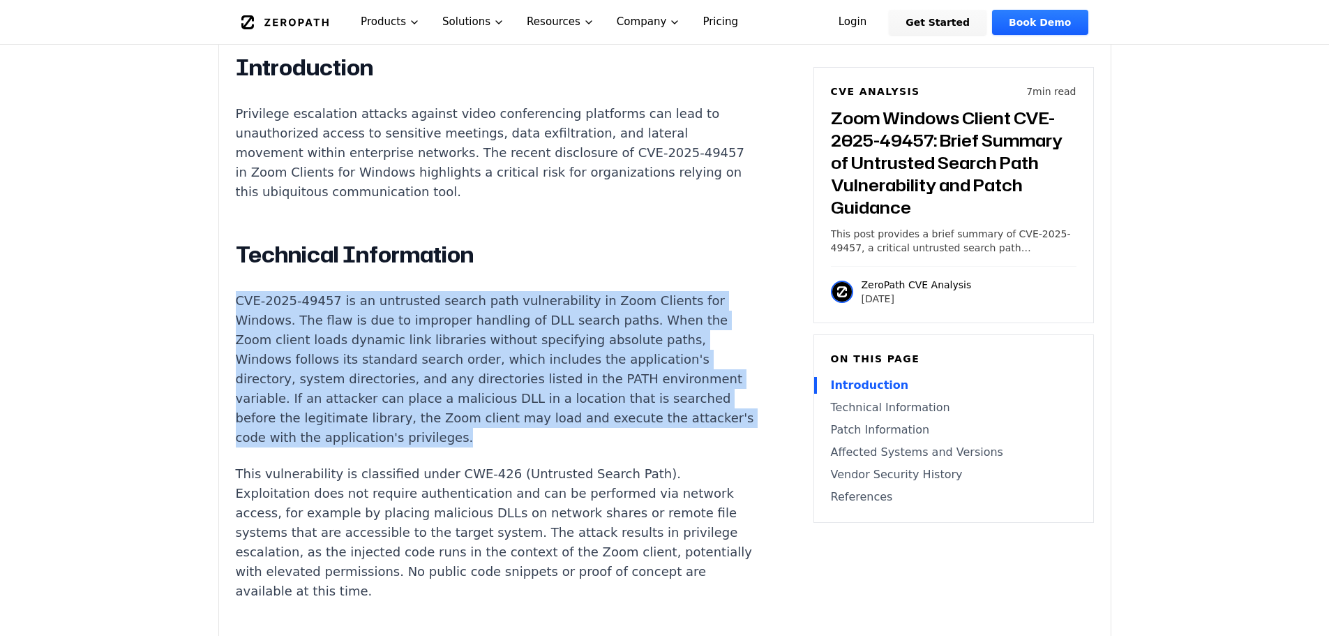
copy p "CVE-2025-49457 is an untrusted search path vulnerability in Zoom Clients for Wi…"
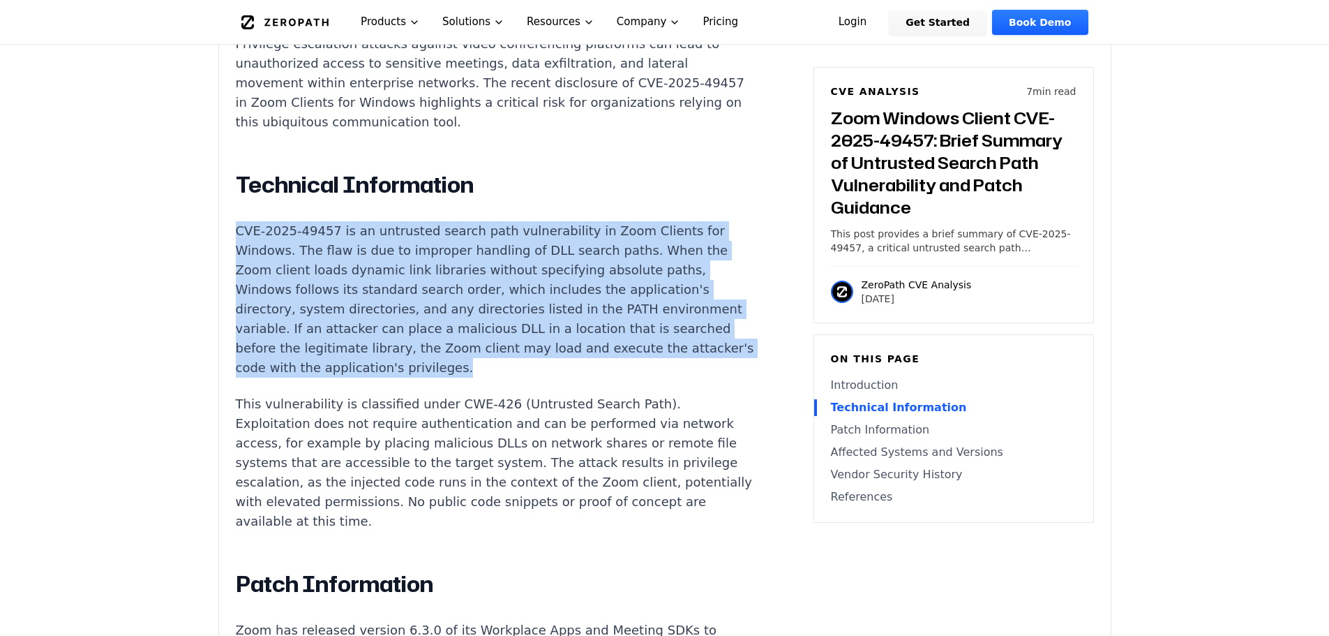
click at [250, 221] on p "CVE-2025-49457 is an untrusted search path vulnerability in Zoom Clients for Wi…" at bounding box center [495, 299] width 519 height 156
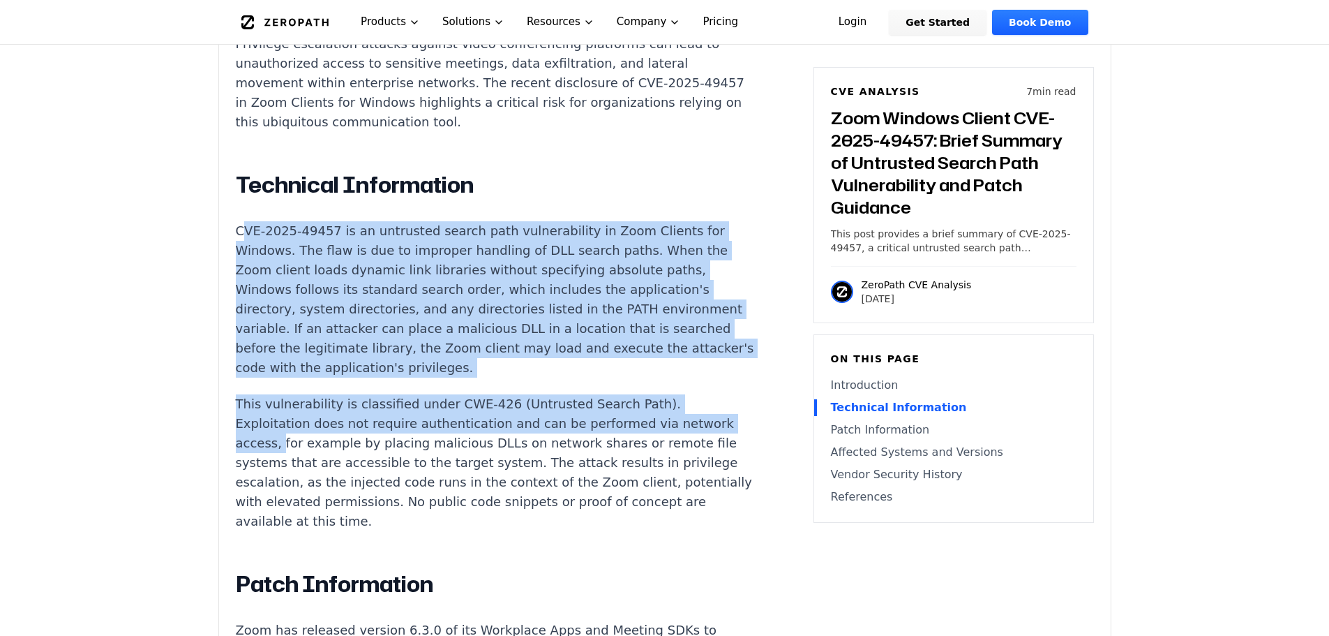
drag, startPoint x: 245, startPoint y: 227, endPoint x: 276, endPoint y: 409, distance: 184.7
copy div "VE-2025-49457 is an untrusted search path vulnerability in Zoom Clients for Win…"
click at [311, 221] on p "CVE-2025-49457 is an untrusted search path vulnerability in Zoom Clients for Wi…" at bounding box center [495, 299] width 519 height 156
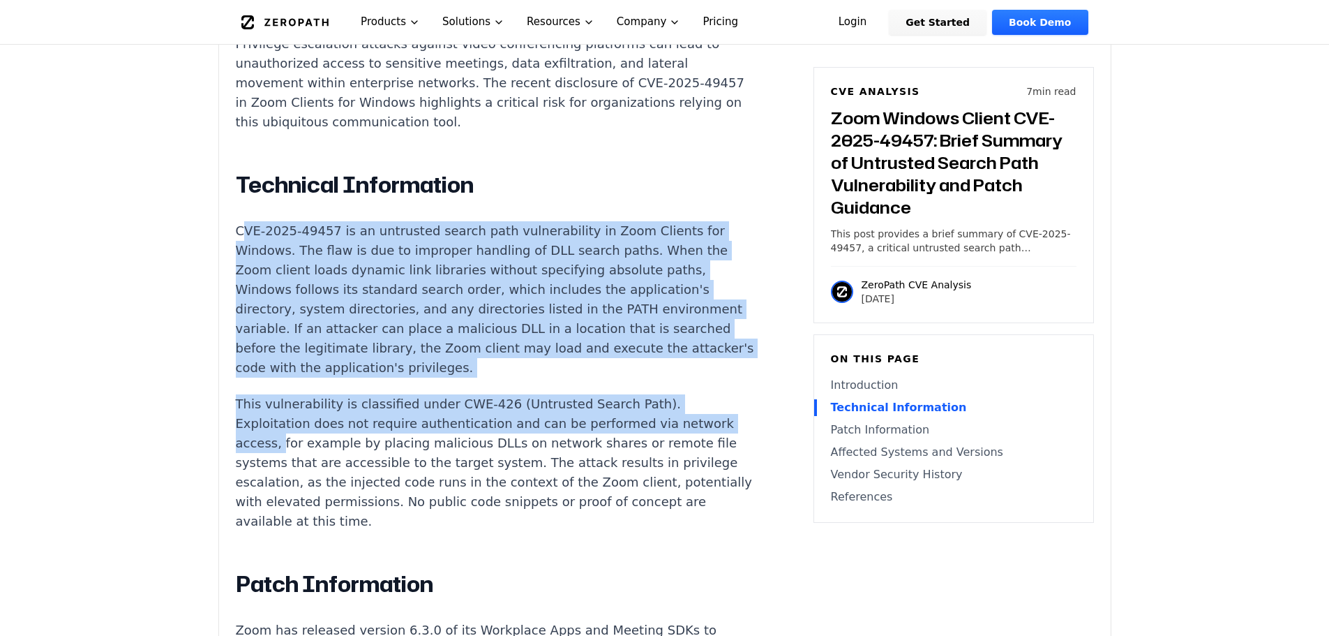
click at [275, 394] on p "This vulnerability is classified under CWE-426 (Untrusted Search Path). Exploit…" at bounding box center [495, 462] width 519 height 137
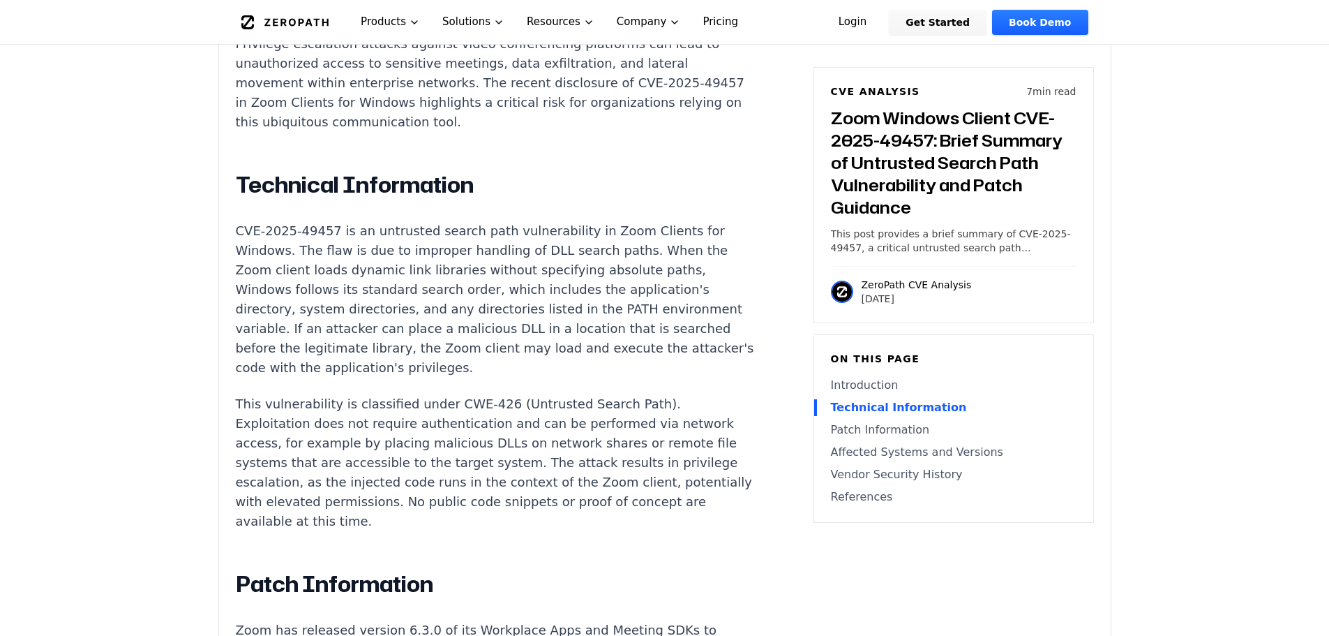
click at [504, 426] on p "This vulnerability is classified under CWE-426 (Untrusted Search Path). Exploit…" at bounding box center [495, 462] width 519 height 137
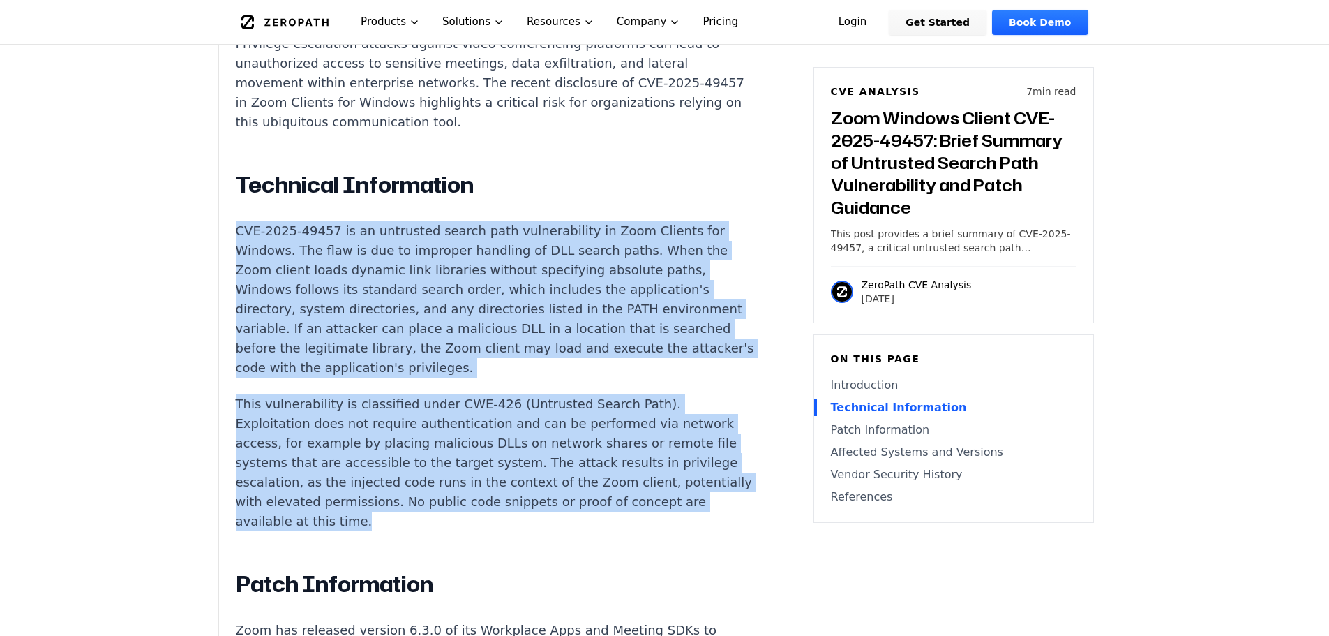
drag, startPoint x: 435, startPoint y: 482, endPoint x: 237, endPoint y: 193, distance: 351.3
copy div "CVE-2025-49457 is an untrusted search path vulnerability in Zoom Clients for Wi…"
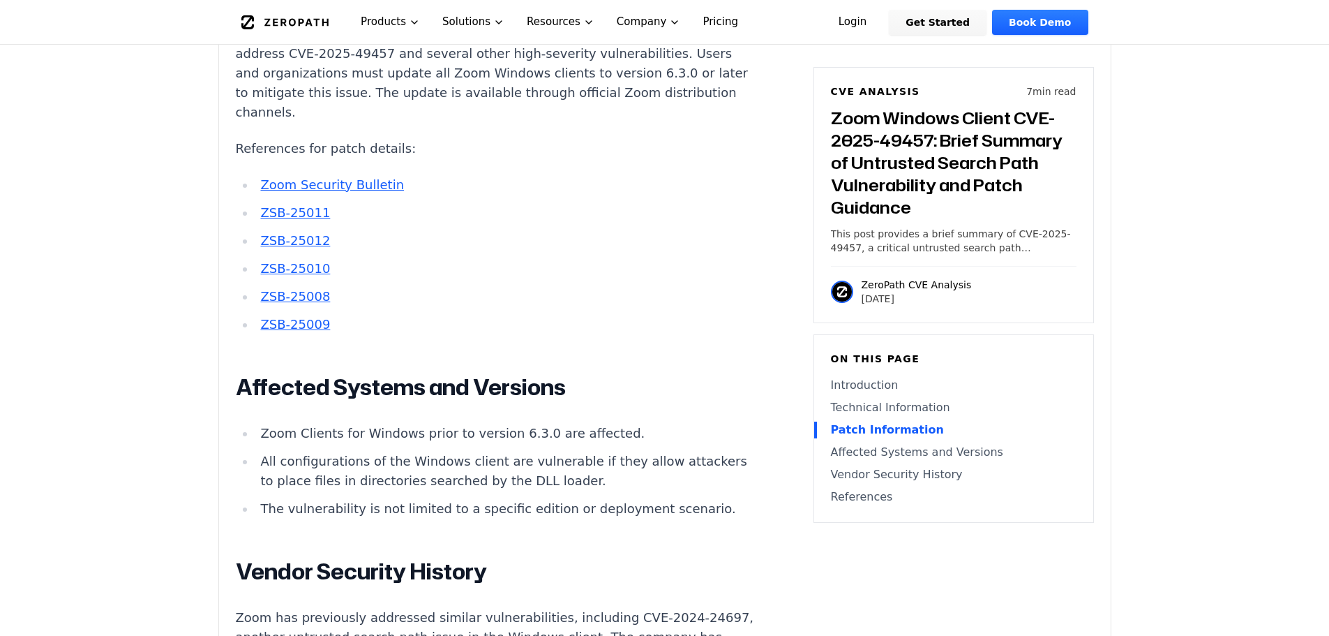
scroll to position [1675, 0]
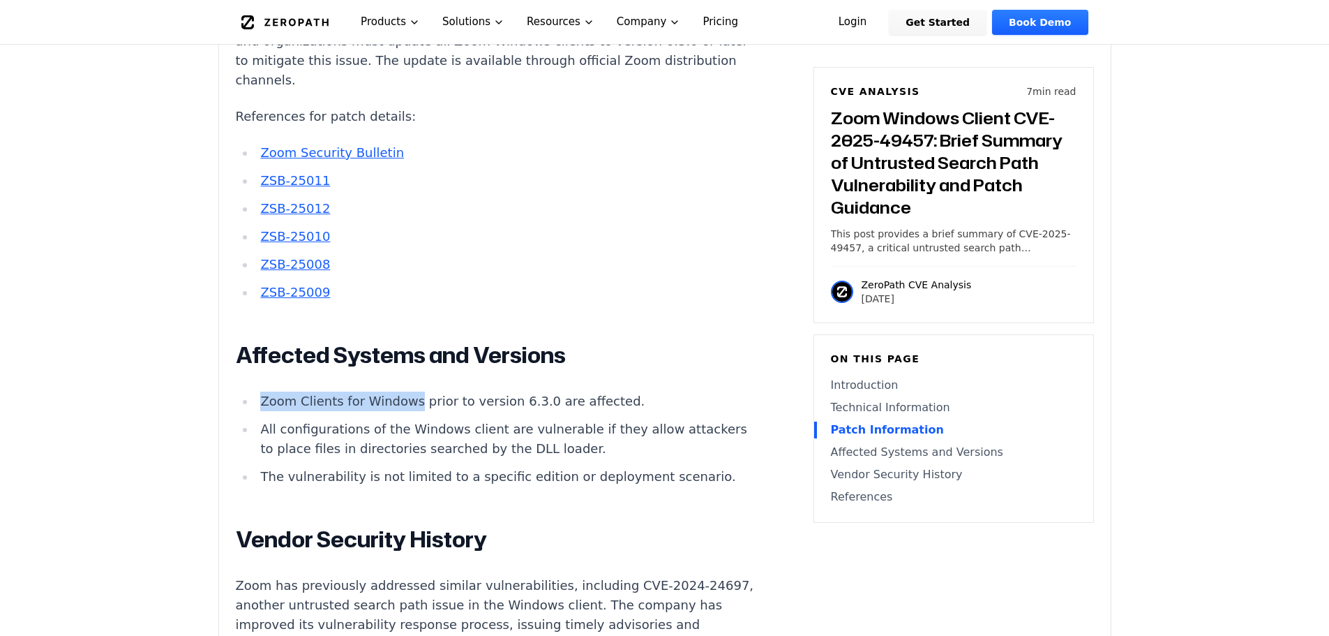
drag, startPoint x: 261, startPoint y: 365, endPoint x: 407, endPoint y: 365, distance: 145.8
click at [407, 391] on li "Zoom Clients for Windows prior to version 6.3.0 are affected." at bounding box center [505, 401] width 500 height 20
click at [291, 391] on li "Zoom Clients for Windows prior to version 6.3.0 are affected." at bounding box center [505, 401] width 500 height 20
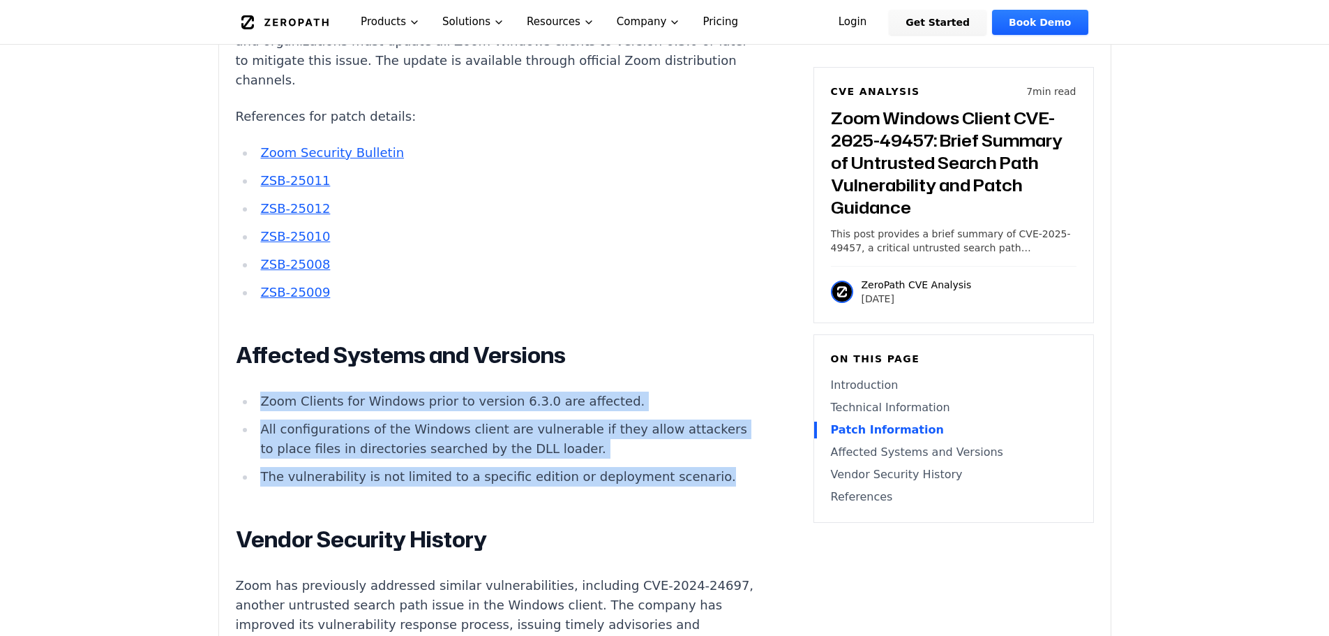
drag, startPoint x: 264, startPoint y: 366, endPoint x: 321, endPoint y: 458, distance: 108.4
click at [320, 457] on ul "Zoom Clients for Windows prior to version 6.3.0 are affected. All configuration…" at bounding box center [495, 438] width 519 height 95
click at [321, 467] on li "The vulnerability is not limited to a specific edition or deployment scenario." at bounding box center [505, 477] width 500 height 20
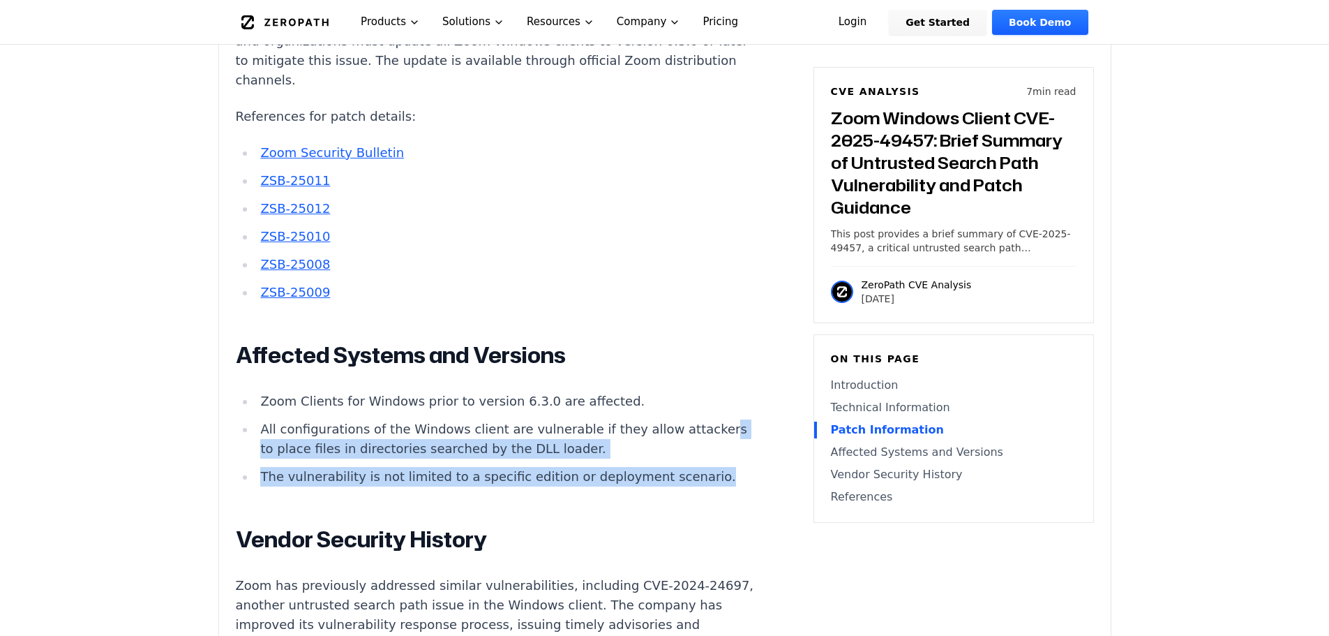
drag, startPoint x: 322, startPoint y: 464, endPoint x: 304, endPoint y: 405, distance: 61.4
click at [304, 405] on ul "Zoom Clients for Windows prior to version 6.3.0 are affected. All configuration…" at bounding box center [495, 438] width 519 height 95
click at [304, 419] on li "All configurations of the Windows client are vulnerable if they allow attackers…" at bounding box center [505, 438] width 500 height 39
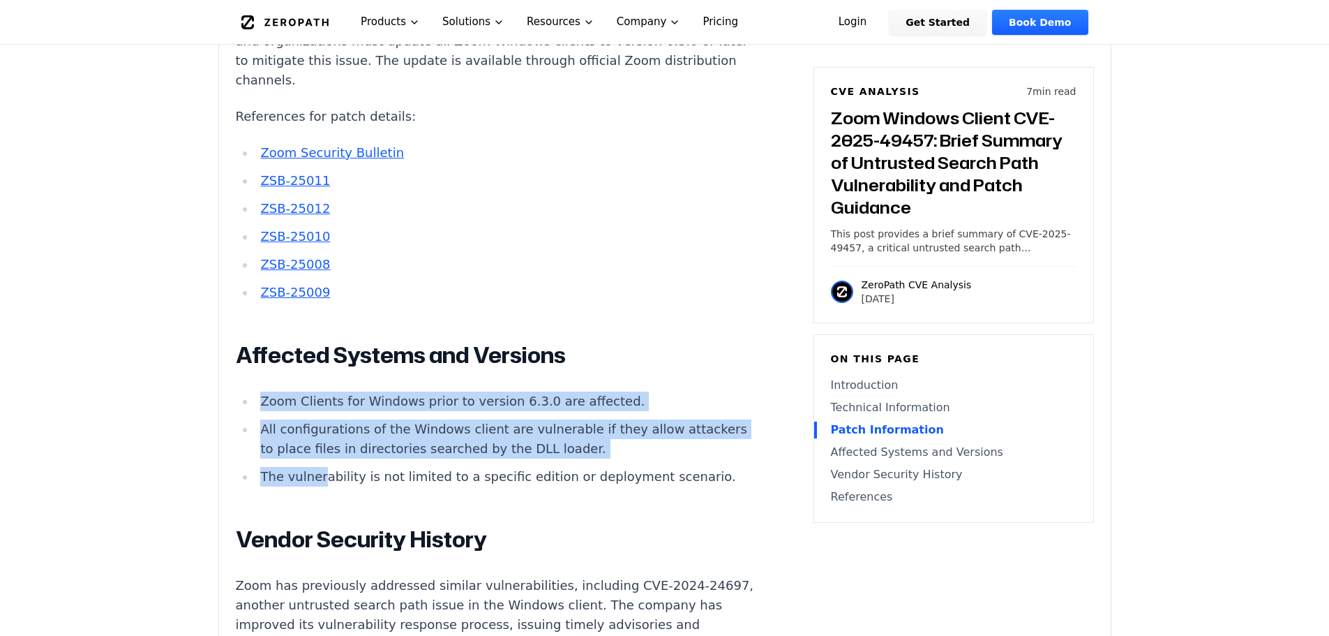
drag, startPoint x: 262, startPoint y: 365, endPoint x: 322, endPoint y: 426, distance: 85.9
click at [321, 424] on ul "Zoom Clients for Windows prior to version 6.3.0 are affected. All configuration…" at bounding box center [495, 438] width 519 height 95
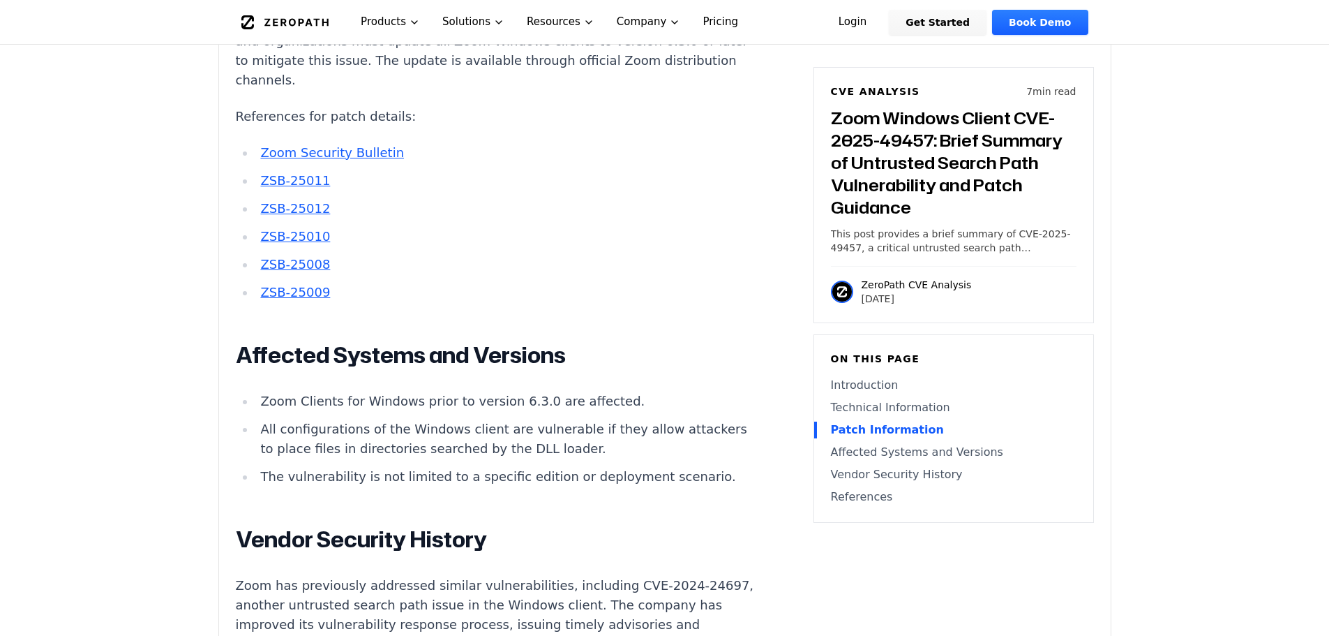
click at [322, 426] on ul "Zoom Clients for Windows prior to version 6.3.0 are affected. All configuration…" at bounding box center [495, 438] width 519 height 95
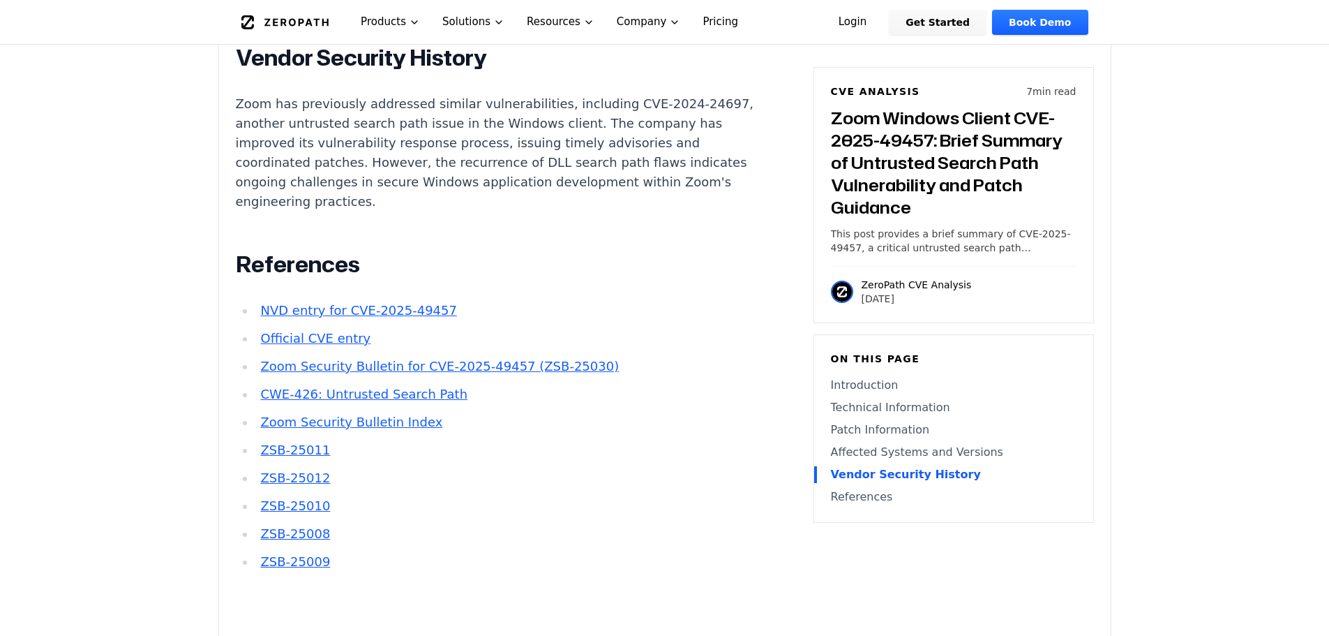
scroll to position [2233, 0]
